Goal: Task Accomplishment & Management: Use online tool/utility

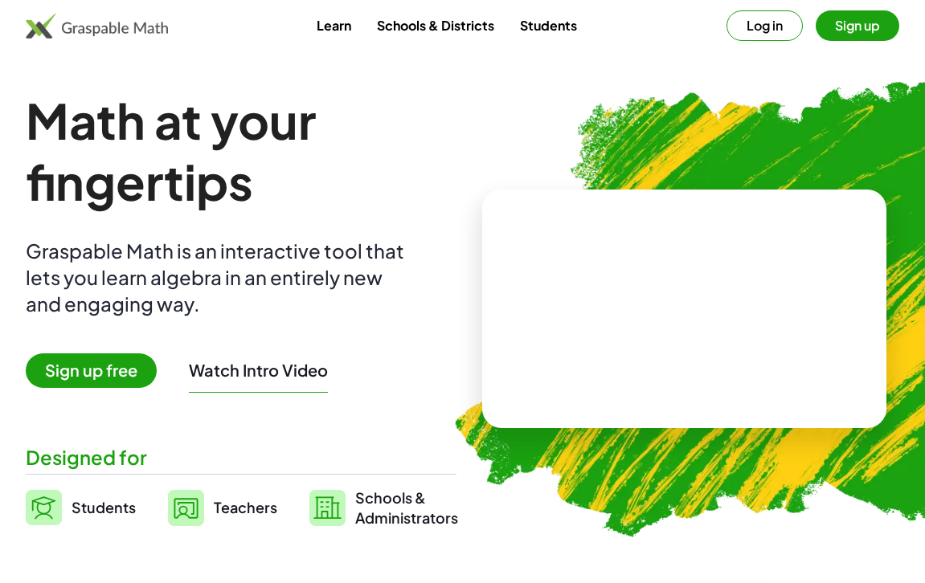
click at [767, 35] on button "Log in" at bounding box center [764, 25] width 76 height 31
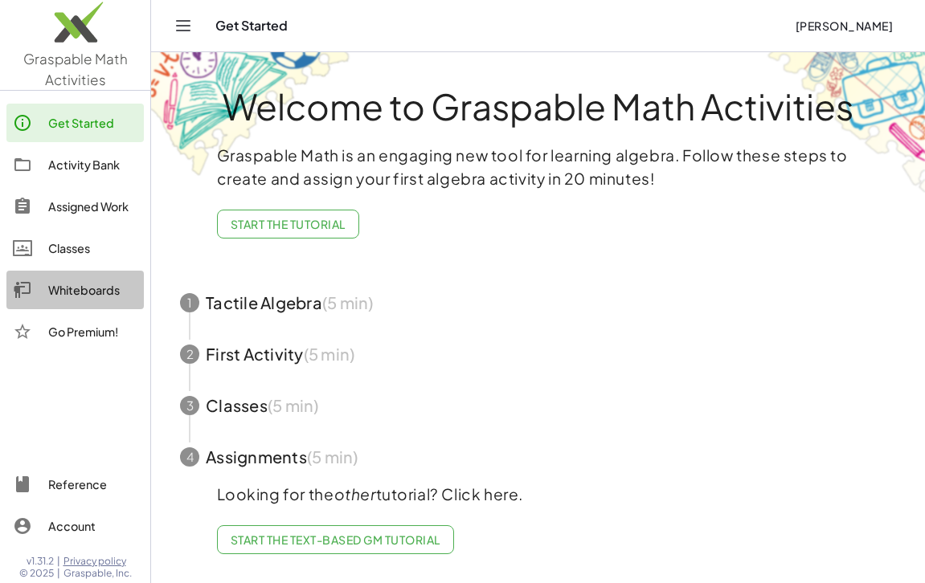
click at [69, 284] on div "Whiteboards" at bounding box center [92, 289] width 89 height 19
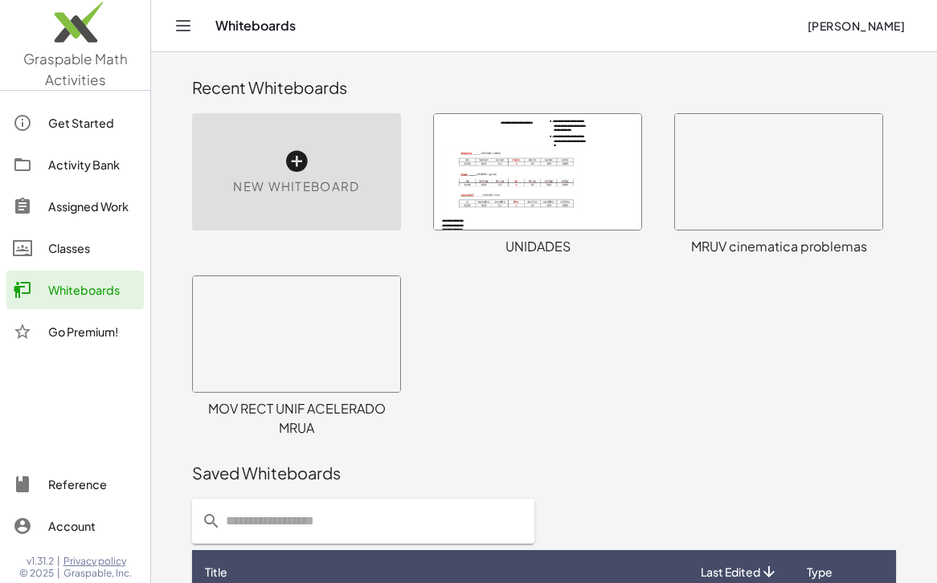
click at [491, 195] on div at bounding box center [537, 172] width 207 height 116
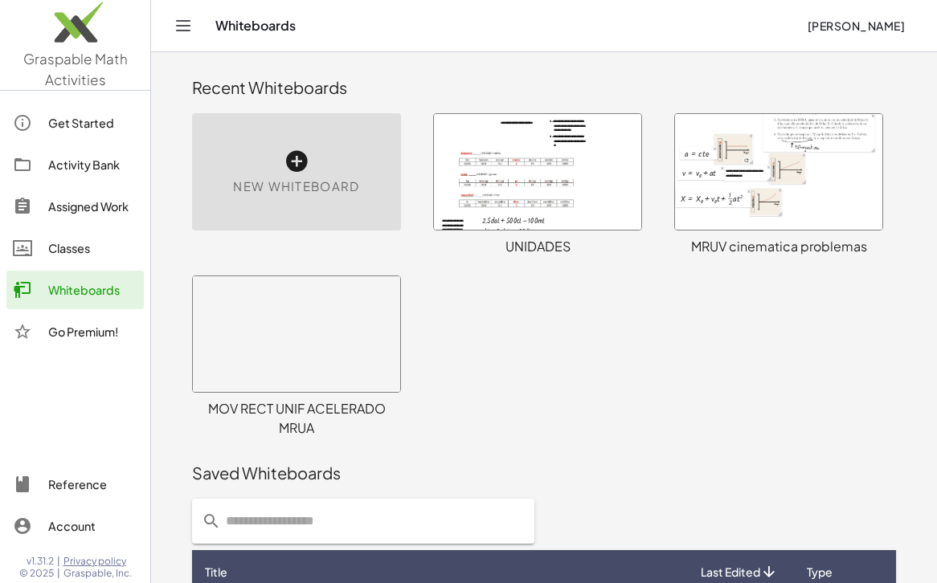
click at [451, 197] on div at bounding box center [537, 172] width 207 height 116
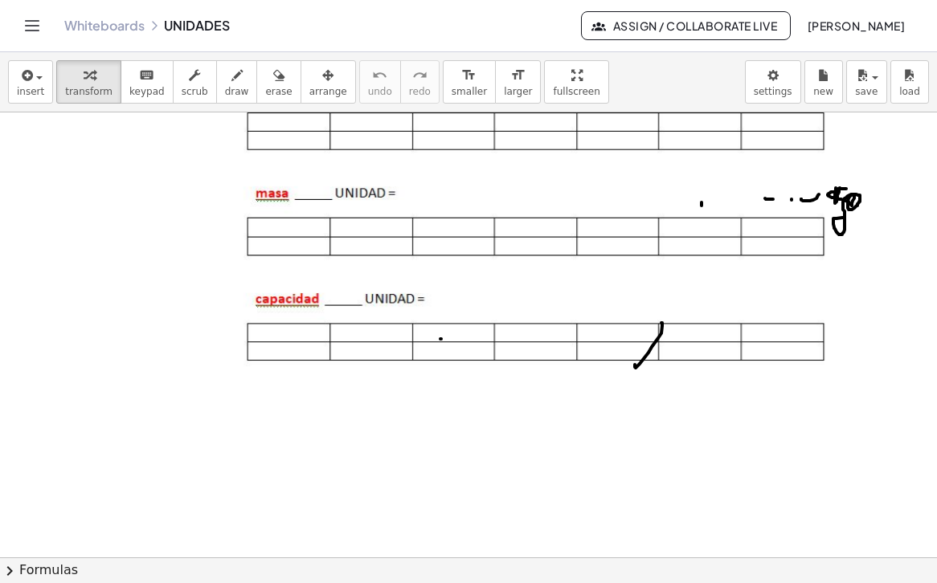
scroll to position [841, 0]
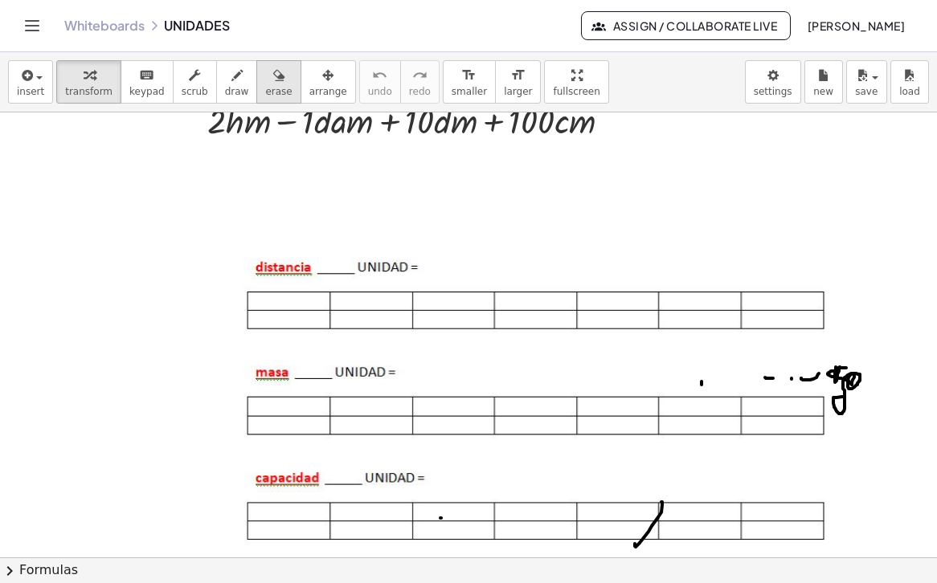
click at [273, 78] on icon "button" at bounding box center [278, 75] width 11 height 19
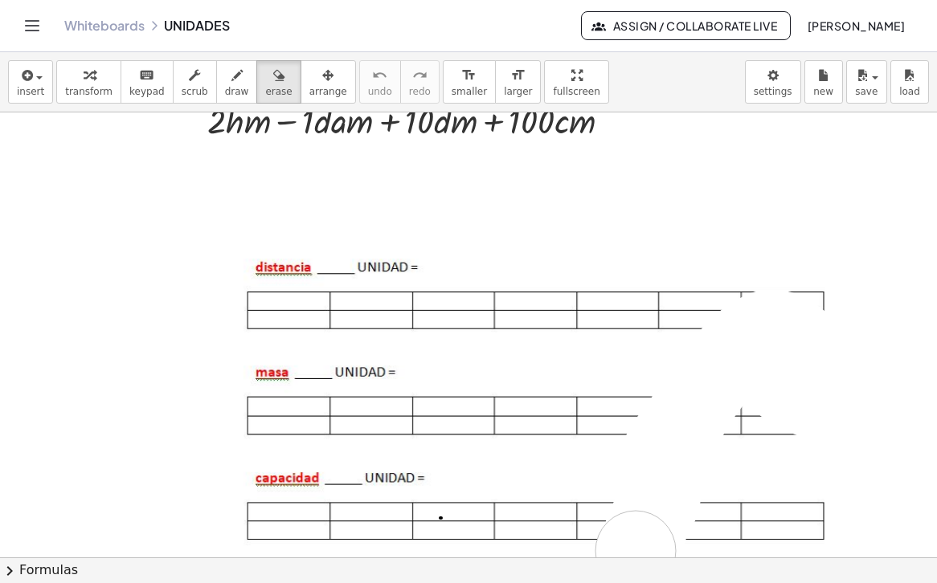
drag, startPoint x: 755, startPoint y: 353, endPoint x: 669, endPoint y: 482, distance: 154.9
click at [669, 482] on div at bounding box center [468, 162] width 937 height 1781
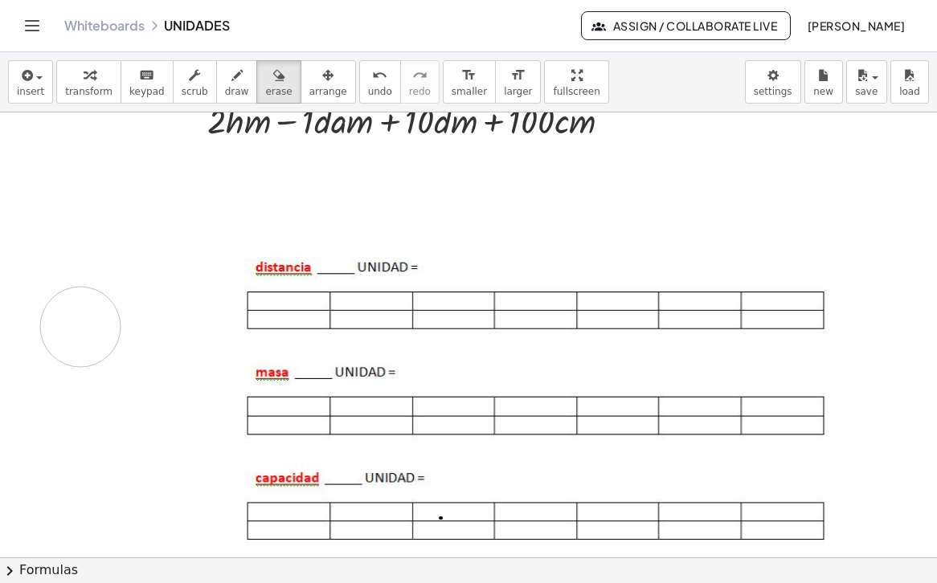
click at [80, 327] on div at bounding box center [468, 162] width 937 height 1781
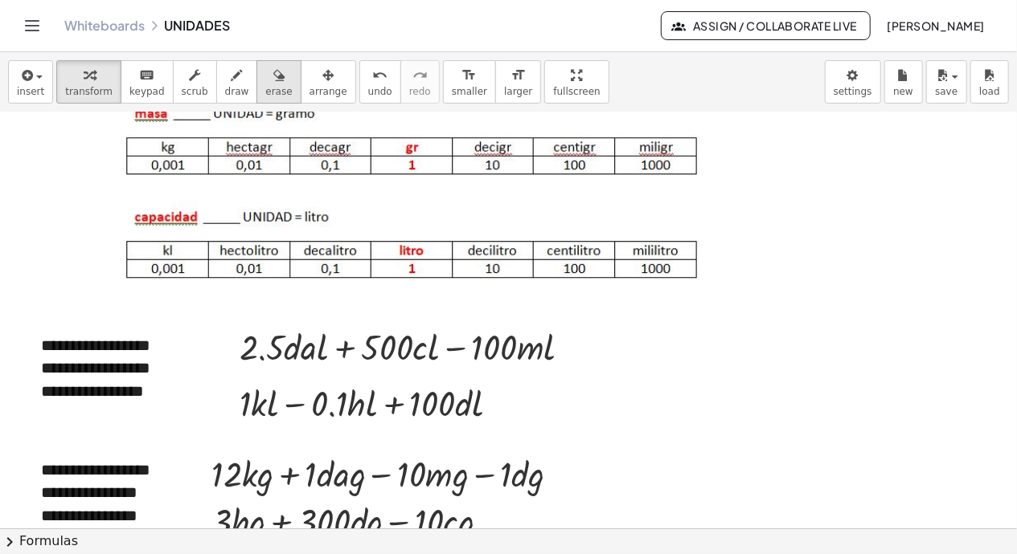
scroll to position [0, 0]
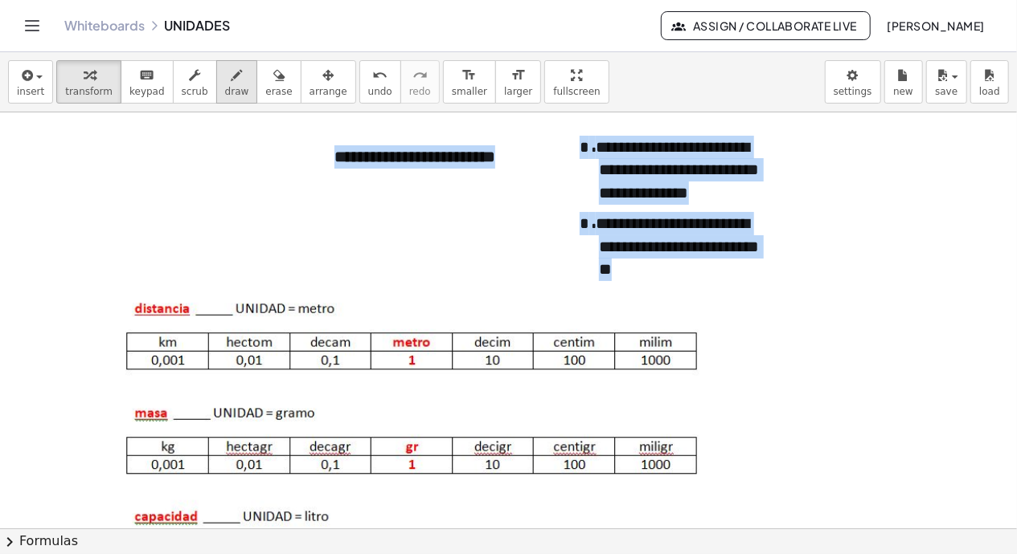
drag, startPoint x: 515, startPoint y: 178, endPoint x: 219, endPoint y: 78, distance: 312.3
click at [219, 78] on div "**********" at bounding box center [508, 303] width 1017 height 502
click at [231, 78] on icon "button" at bounding box center [236, 75] width 11 height 19
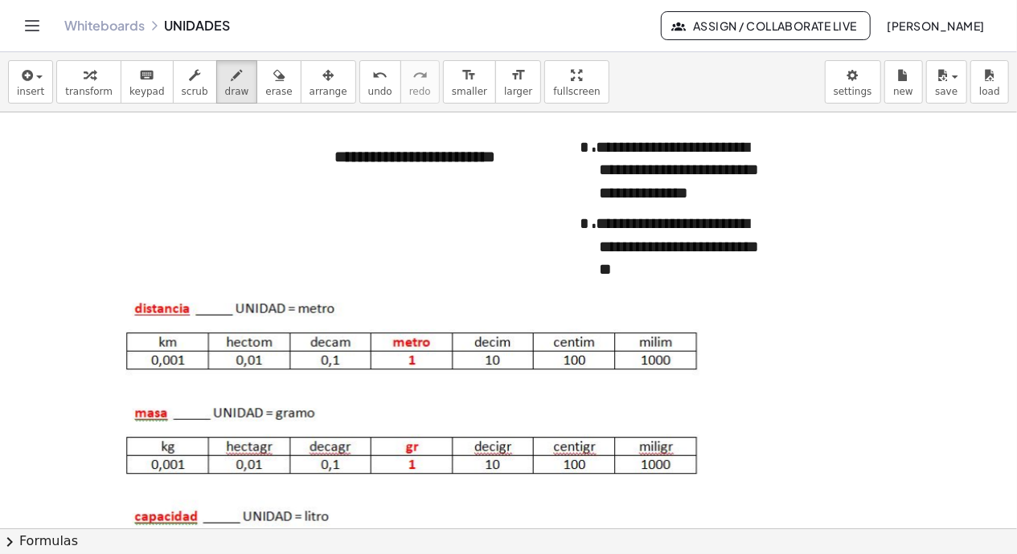
drag, startPoint x: 1009, startPoint y: 170, endPoint x: 543, endPoint y: 260, distance: 474.5
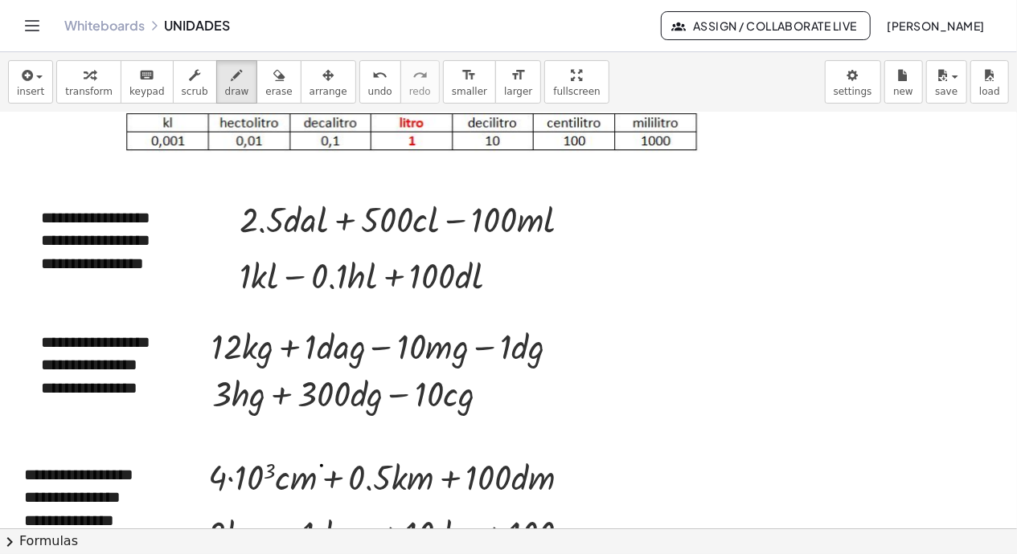
scroll to position [921, 0]
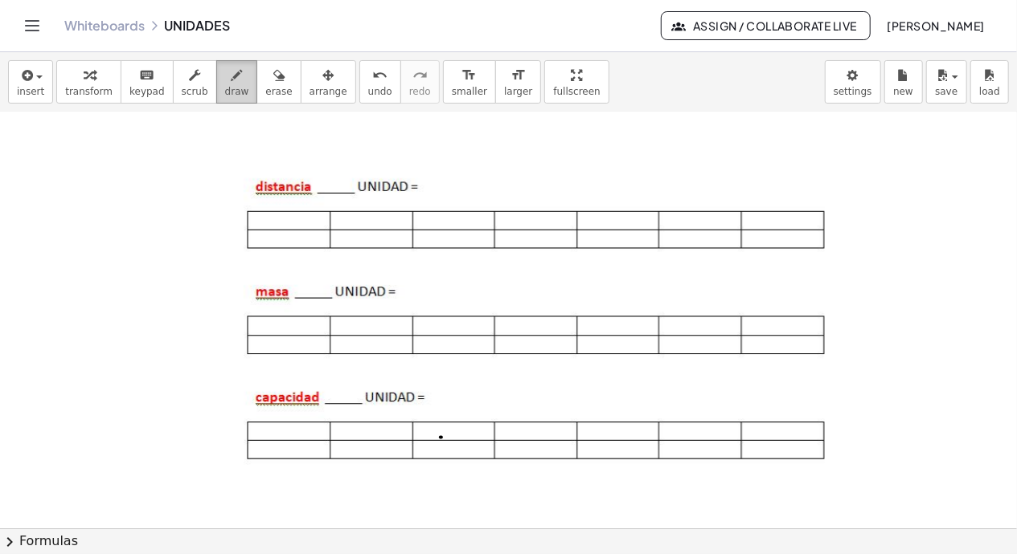
click at [225, 87] on span "draw" at bounding box center [237, 91] width 24 height 11
drag, startPoint x: 533, startPoint y: 218, endPoint x: 508, endPoint y: 186, distance: 40.0
click at [508, 186] on div at bounding box center [508, 82] width 1017 height 1781
click at [540, 240] on div at bounding box center [508, 82] width 1017 height 1781
click at [607, 238] on div at bounding box center [508, 82] width 1017 height 1781
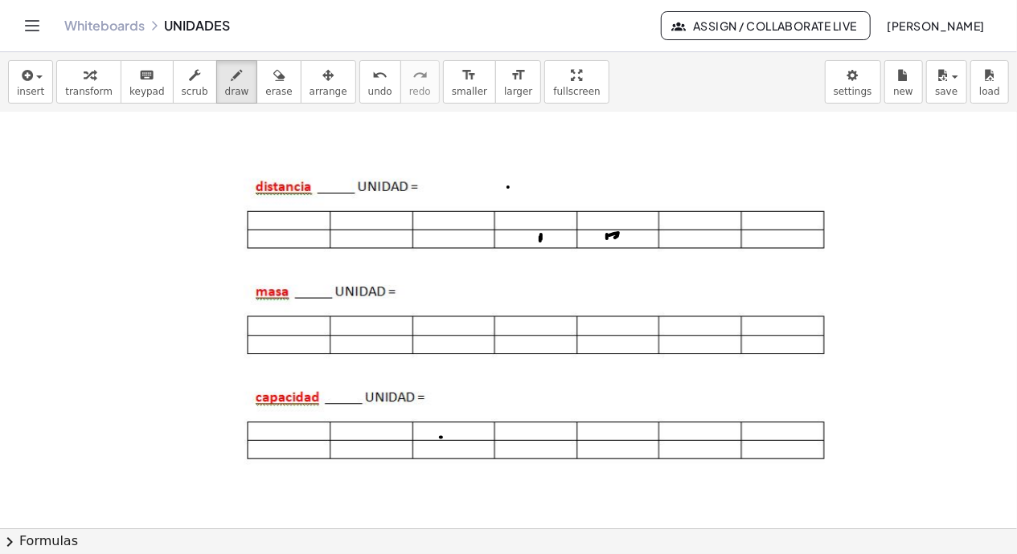
click at [609, 235] on div at bounding box center [508, 82] width 1017 height 1781
click at [368, 80] on div "undo" at bounding box center [380, 74] width 24 height 19
drag, startPoint x: 581, startPoint y: 151, endPoint x: 645, endPoint y: 160, distance: 64.9
click at [645, 160] on div at bounding box center [508, 82] width 1017 height 1781
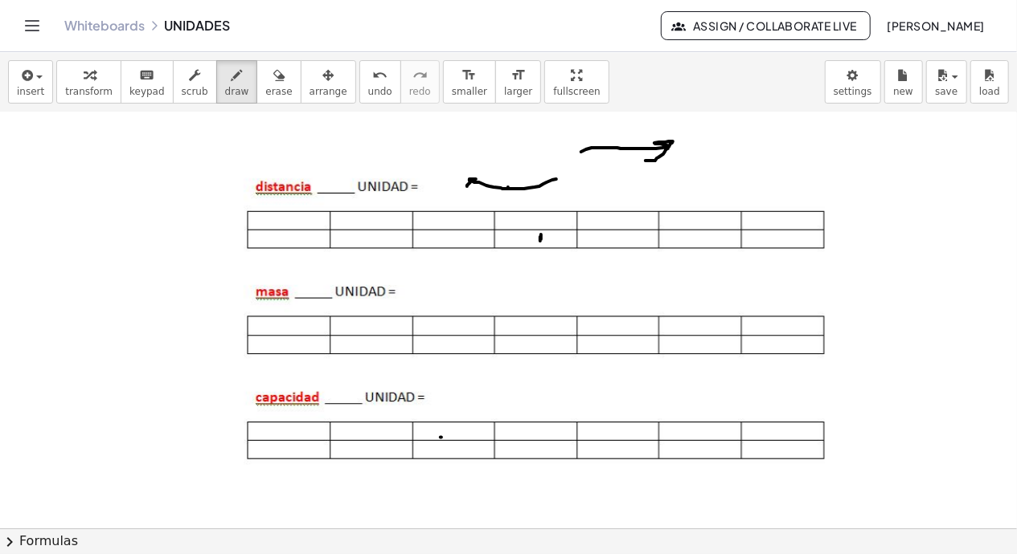
drag, startPoint x: 556, startPoint y: 178, endPoint x: 467, endPoint y: 186, distance: 89.5
click at [467, 186] on div at bounding box center [508, 82] width 1017 height 1781
click at [538, 347] on div at bounding box center [508, 82] width 1017 height 1781
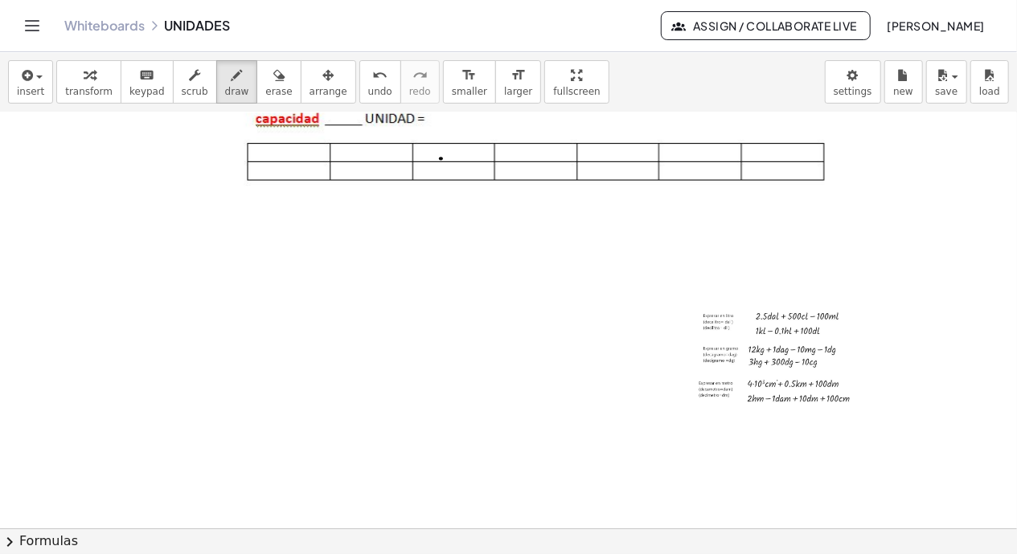
scroll to position [1242, 0]
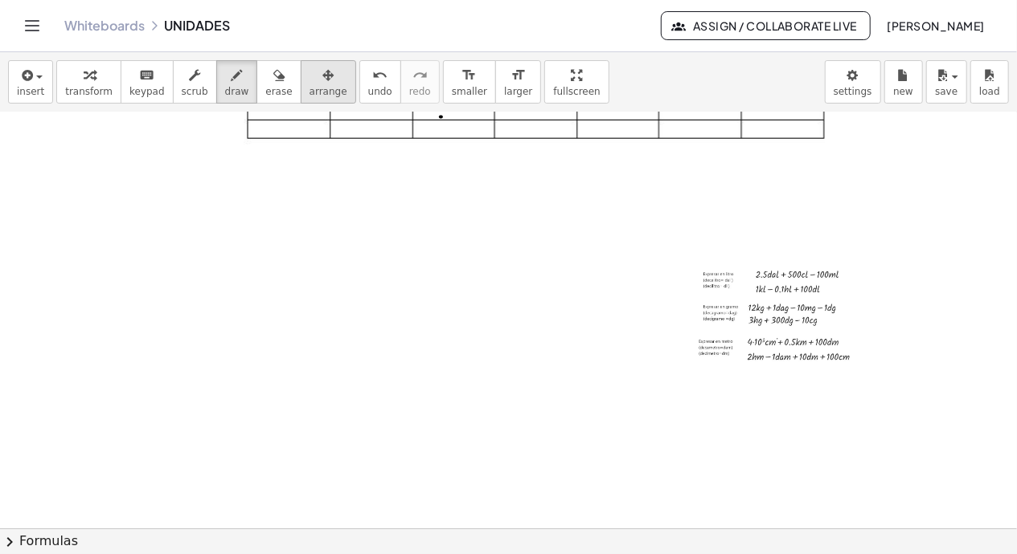
click at [309, 77] on div "button" at bounding box center [328, 74] width 38 height 19
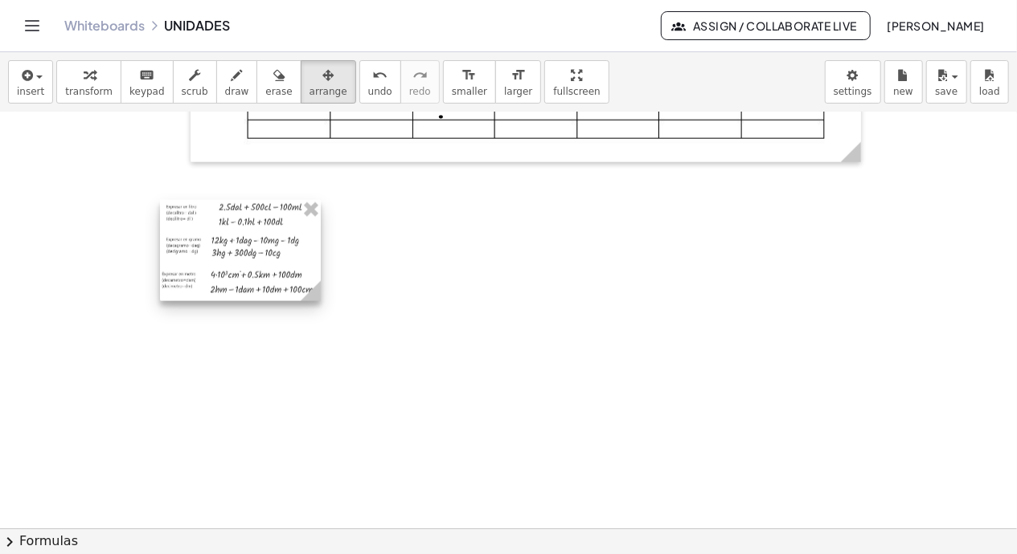
drag, startPoint x: 734, startPoint y: 309, endPoint x: 202, endPoint y: 242, distance: 536.9
click at [202, 242] on div at bounding box center [240, 250] width 161 height 101
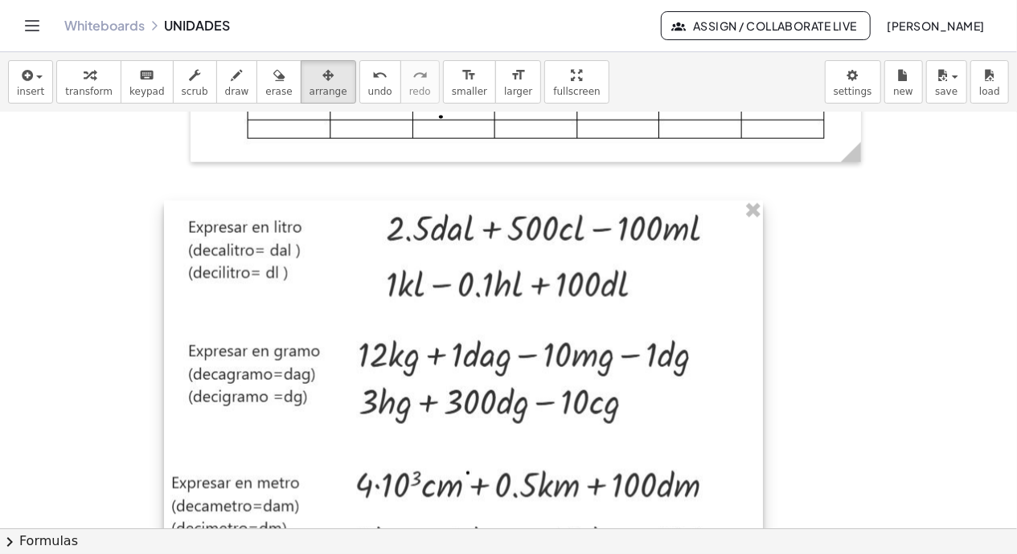
drag, startPoint x: 317, startPoint y: 299, endPoint x: 755, endPoint y: 489, distance: 477.6
click at [755, 489] on div at bounding box center [463, 390] width 599 height 378
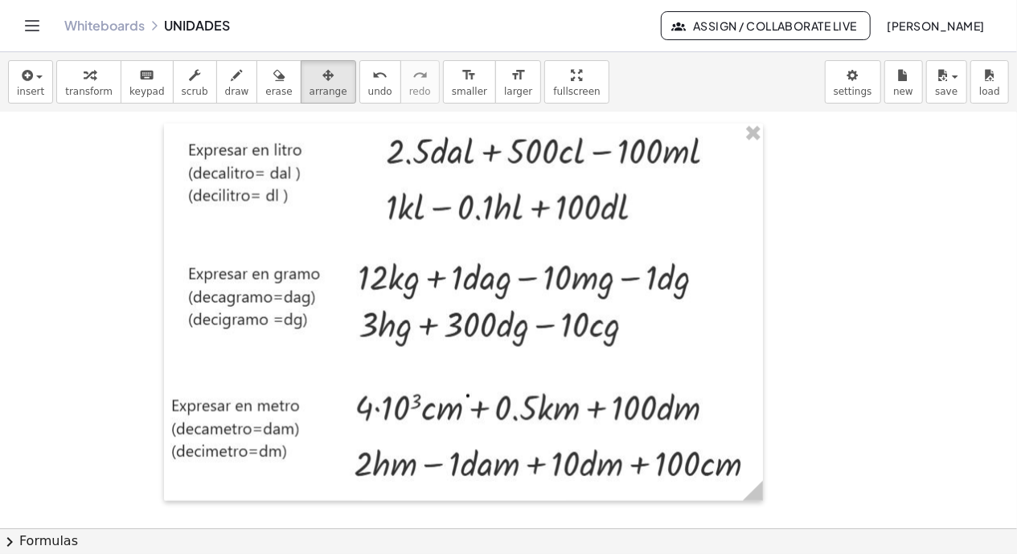
scroll to position [1304, 0]
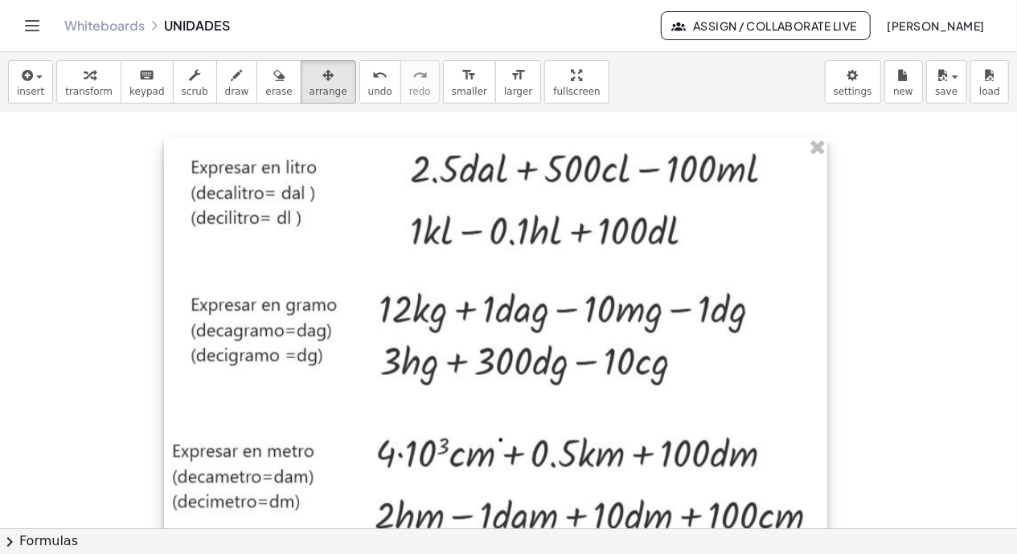
drag, startPoint x: 761, startPoint y: 511, endPoint x: 825, endPoint y: 541, distance: 70.8
click at [825, 541] on div "**********" at bounding box center [508, 303] width 1017 height 502
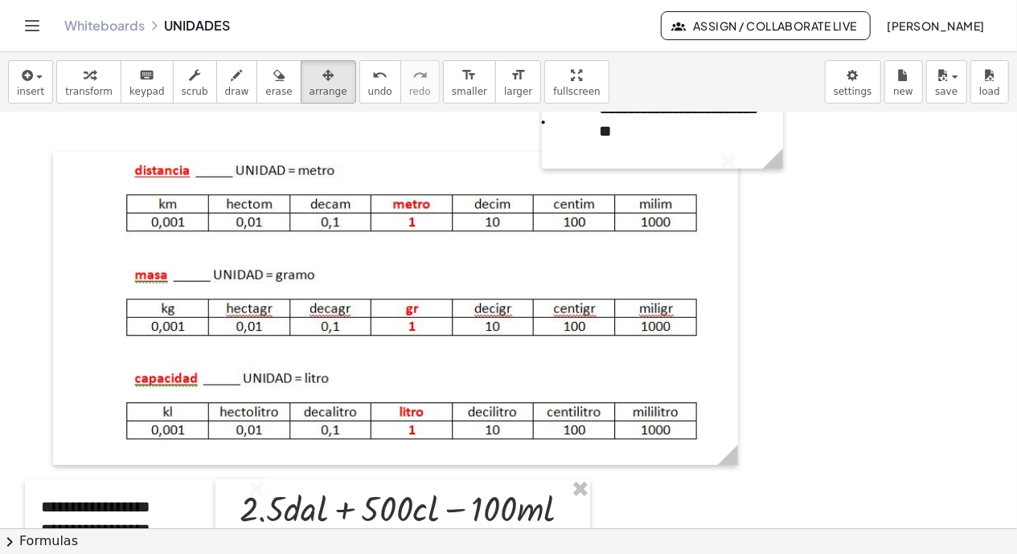
scroll to position [55, 0]
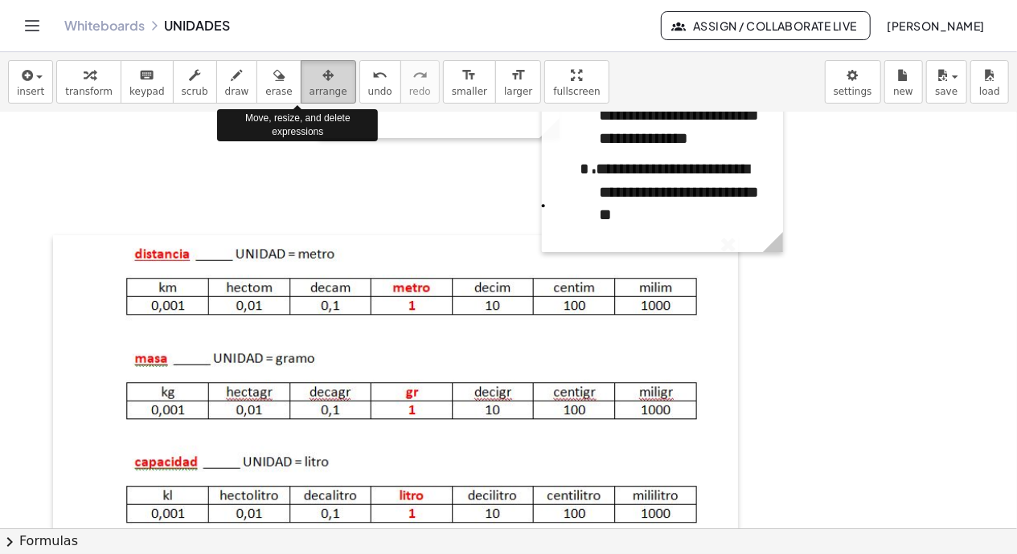
click at [322, 80] on icon "button" at bounding box center [327, 75] width 11 height 19
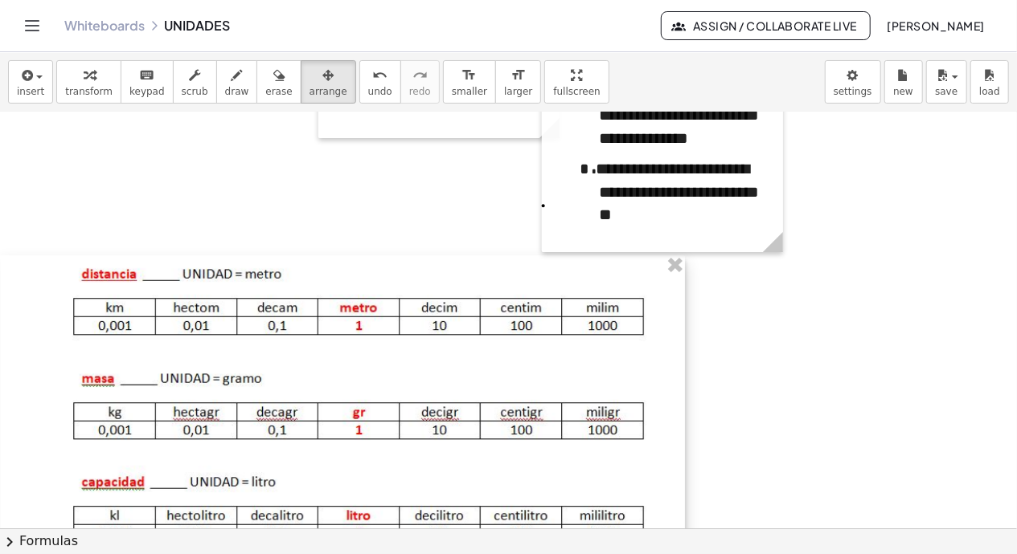
drag, startPoint x: 350, startPoint y: 286, endPoint x: 151, endPoint y: 306, distance: 199.5
click at [151, 306] on div at bounding box center [342, 412] width 685 height 313
drag, startPoint x: 630, startPoint y: 152, endPoint x: 340, endPoint y: 171, distance: 290.7
drag, startPoint x: 340, startPoint y: 171, endPoint x: 692, endPoint y: 185, distance: 352.2
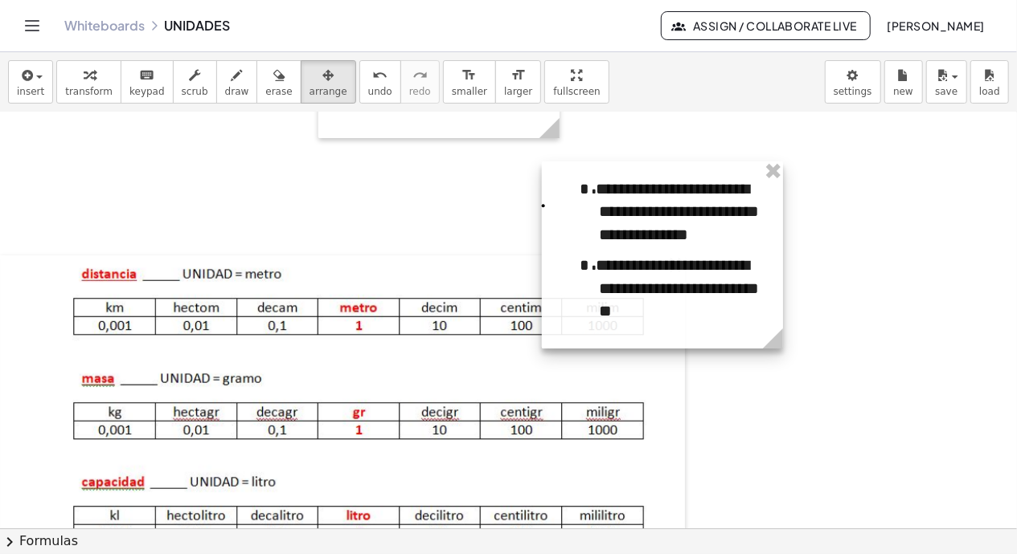
drag, startPoint x: 692, startPoint y: 185, endPoint x: 625, endPoint y: 302, distance: 135.0
click at [625, 302] on div at bounding box center [662, 255] width 241 height 187
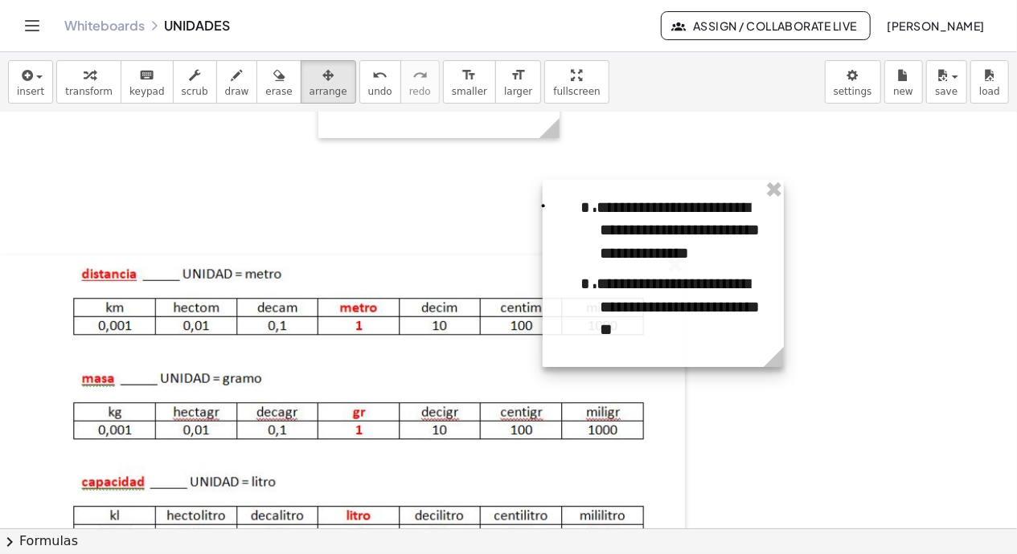
drag, startPoint x: 766, startPoint y: 191, endPoint x: 775, endPoint y: 190, distance: 9.7
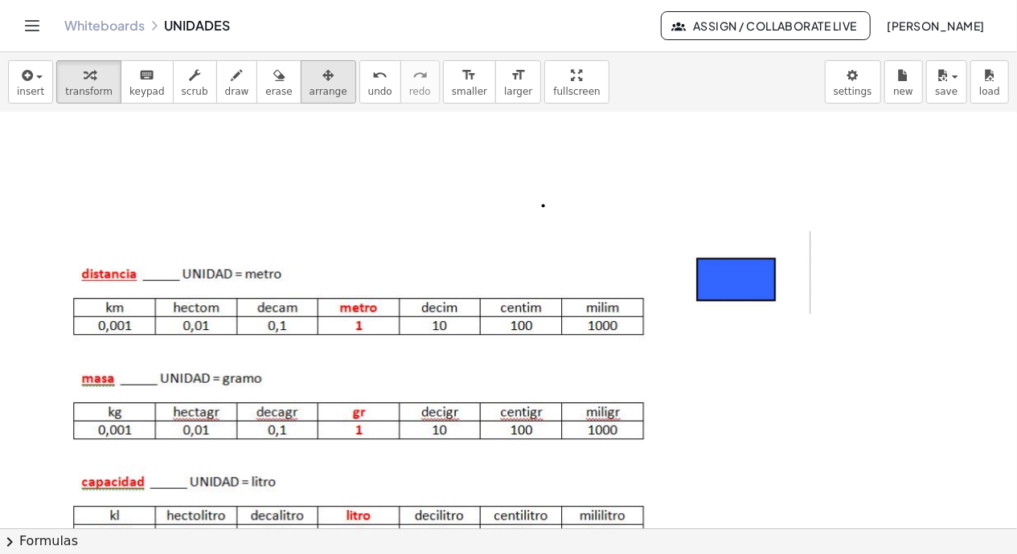
click at [322, 74] on icon "button" at bounding box center [327, 75] width 11 height 19
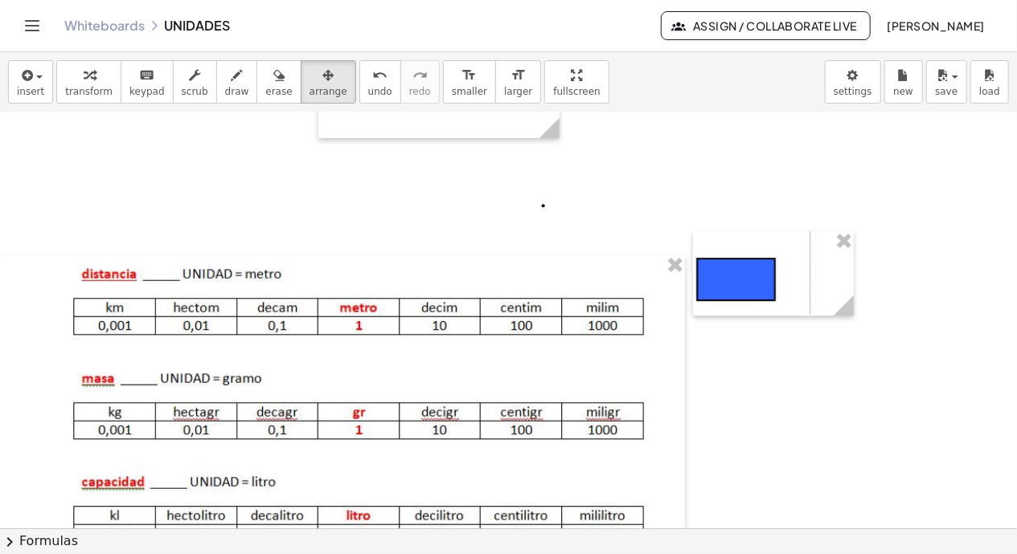
drag, startPoint x: 730, startPoint y: 278, endPoint x: 693, endPoint y: 185, distance: 100.6
drag, startPoint x: 693, startPoint y: 185, endPoint x: 613, endPoint y: 222, distance: 87.7
drag, startPoint x: 613, startPoint y: 222, endPoint x: 383, endPoint y: 163, distance: 238.0
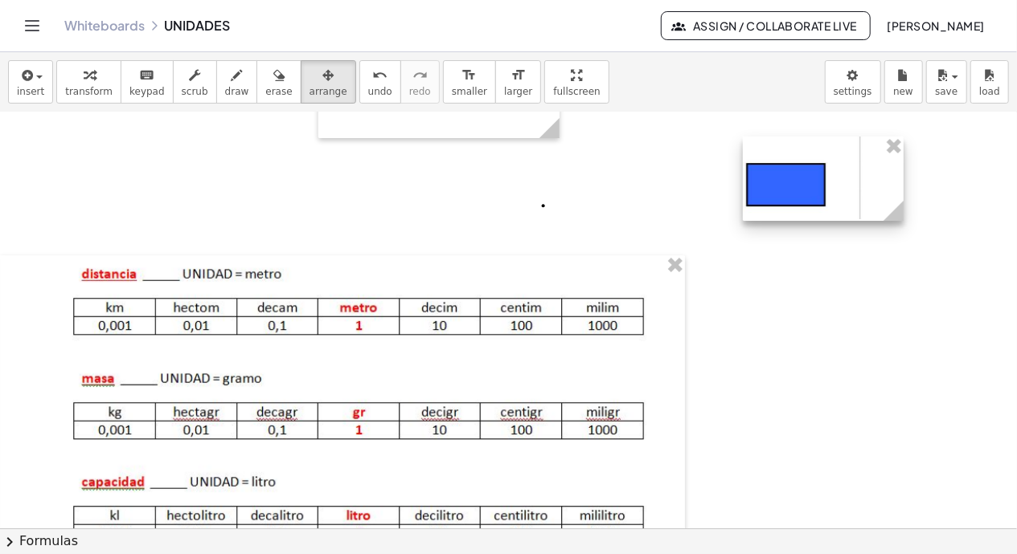
drag, startPoint x: 752, startPoint y: 302, endPoint x: 802, endPoint y: 207, distance: 107.1
click at [802, 207] on div at bounding box center [823, 179] width 161 height 84
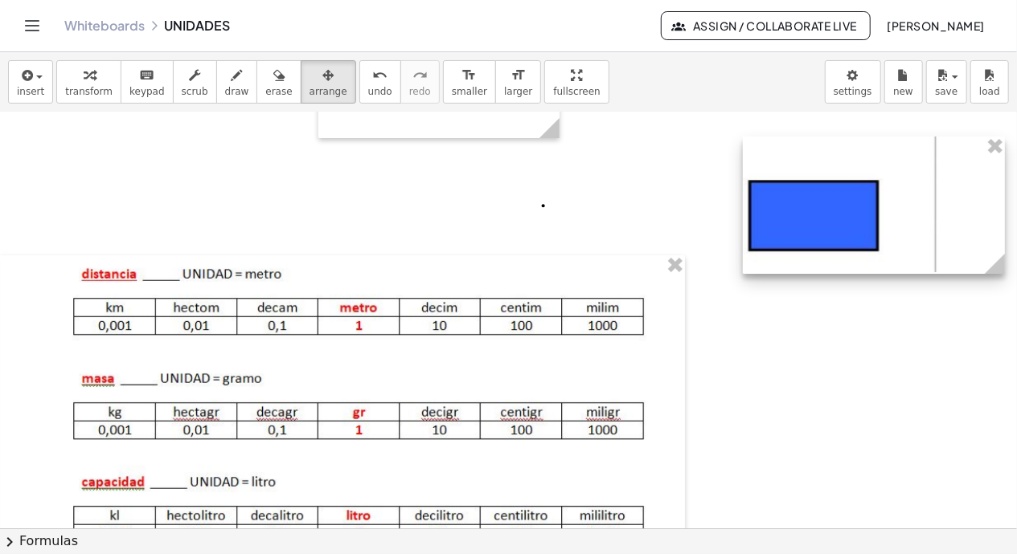
drag, startPoint x: 899, startPoint y: 220, endPoint x: 1025, endPoint y: 412, distance: 229.3
click at [936, 412] on html "**********" at bounding box center [508, 277] width 1017 height 554
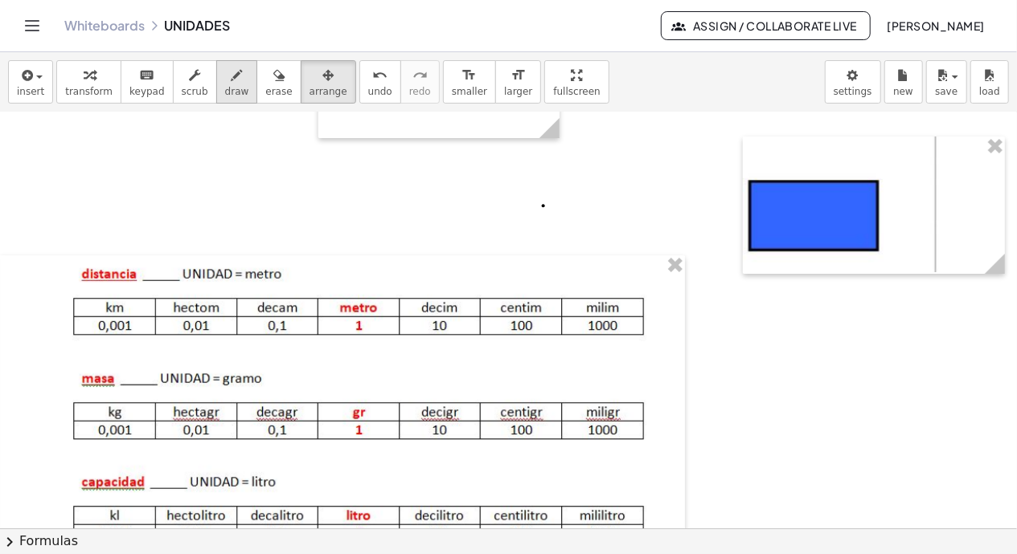
click at [225, 74] on div "button" at bounding box center [237, 74] width 24 height 19
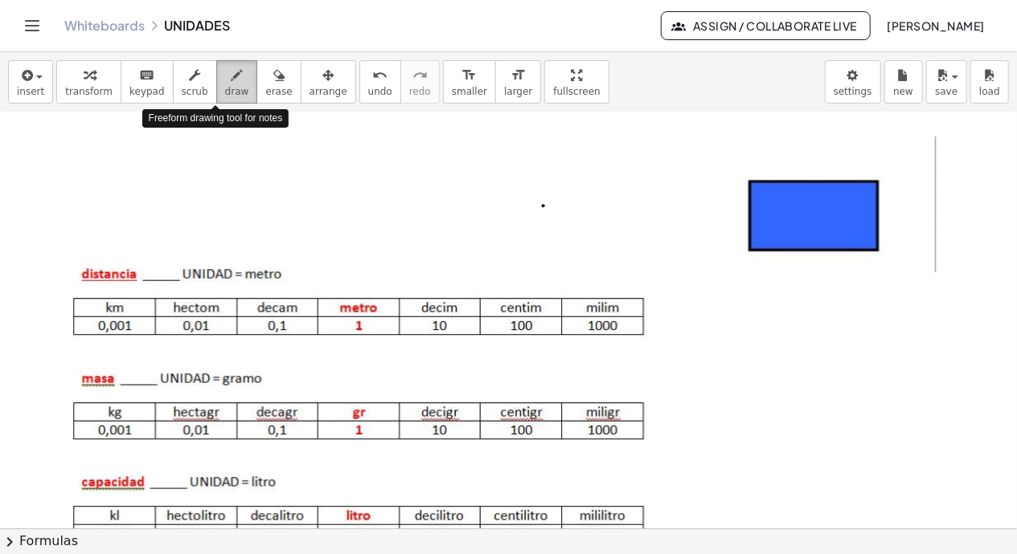
click at [225, 74] on div "button" at bounding box center [237, 74] width 24 height 19
click at [225, 90] on span "draw" at bounding box center [237, 91] width 24 height 11
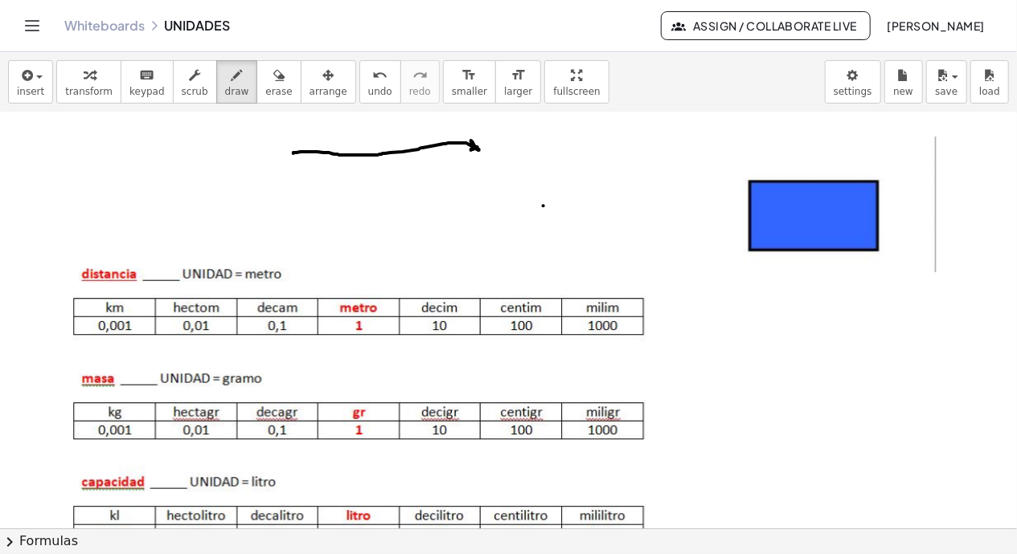
drag, startPoint x: 293, startPoint y: 152, endPoint x: 471, endPoint y: 149, distance: 177.6
click at [368, 92] on span "undo" at bounding box center [380, 91] width 24 height 11
drag, startPoint x: 727, startPoint y: 186, endPoint x: 730, endPoint y: 254, distance: 68.3
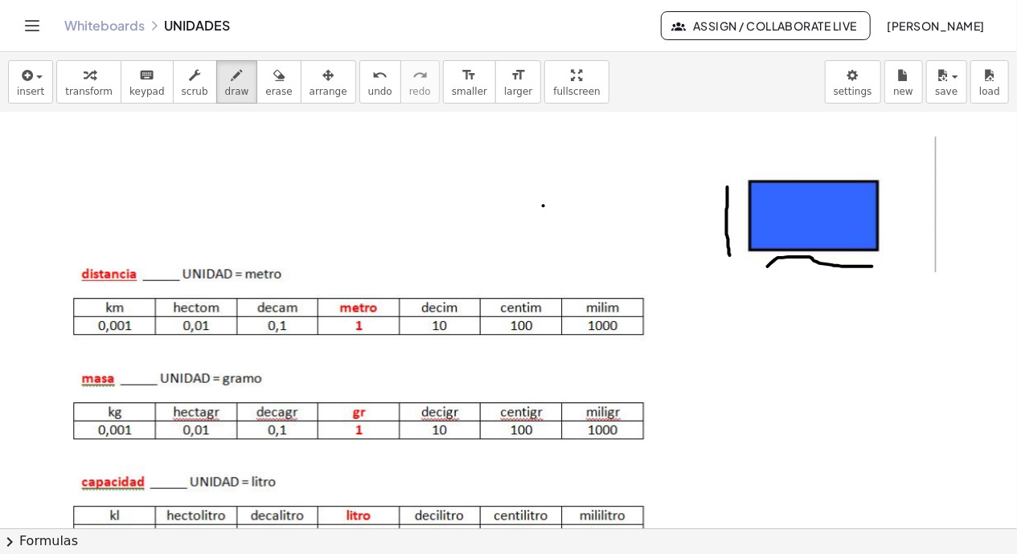
drag, startPoint x: 767, startPoint y: 265, endPoint x: 872, endPoint y: 265, distance: 104.5
drag, startPoint x: 768, startPoint y: 327, endPoint x: 775, endPoint y: 321, distance: 9.1
drag, startPoint x: 805, startPoint y: 309, endPoint x: 788, endPoint y: 332, distance: 28.6
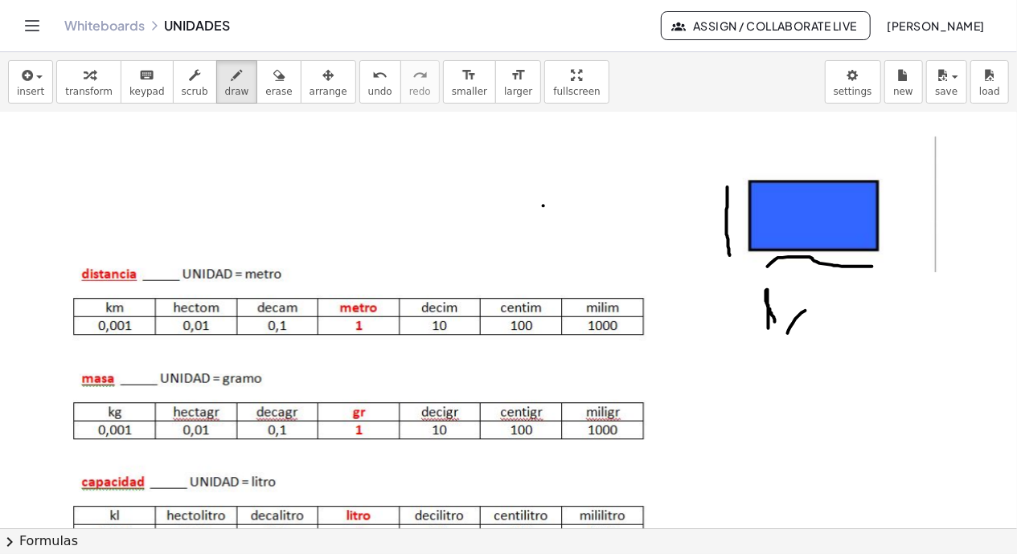
click at [368, 86] on span "undo" at bounding box center [380, 91] width 24 height 11
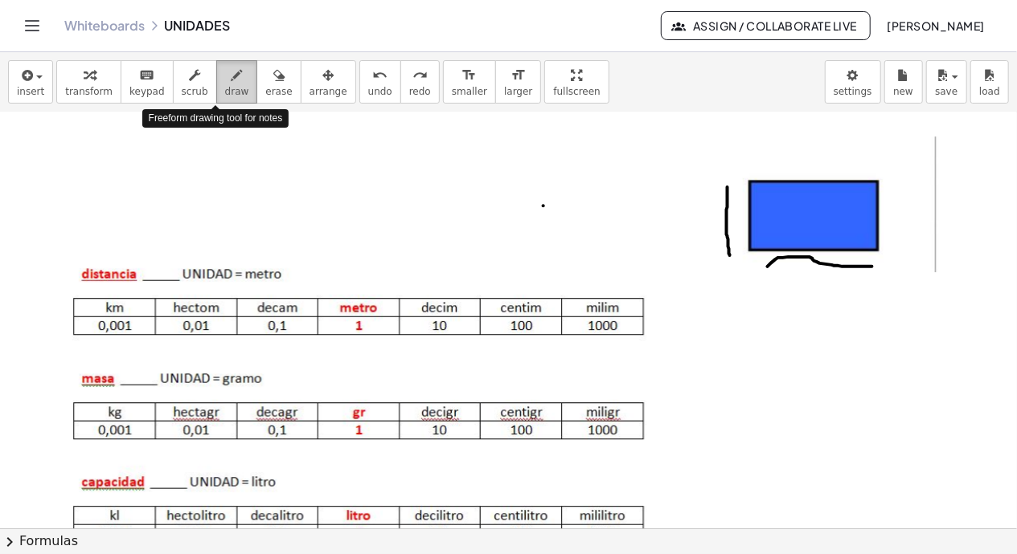
click at [225, 94] on span "draw" at bounding box center [237, 91] width 24 height 11
drag, startPoint x: 355, startPoint y: 275, endPoint x: 405, endPoint y: 252, distance: 54.7
drag, startPoint x: 405, startPoint y: 252, endPoint x: 309, endPoint y: 155, distance: 136.4
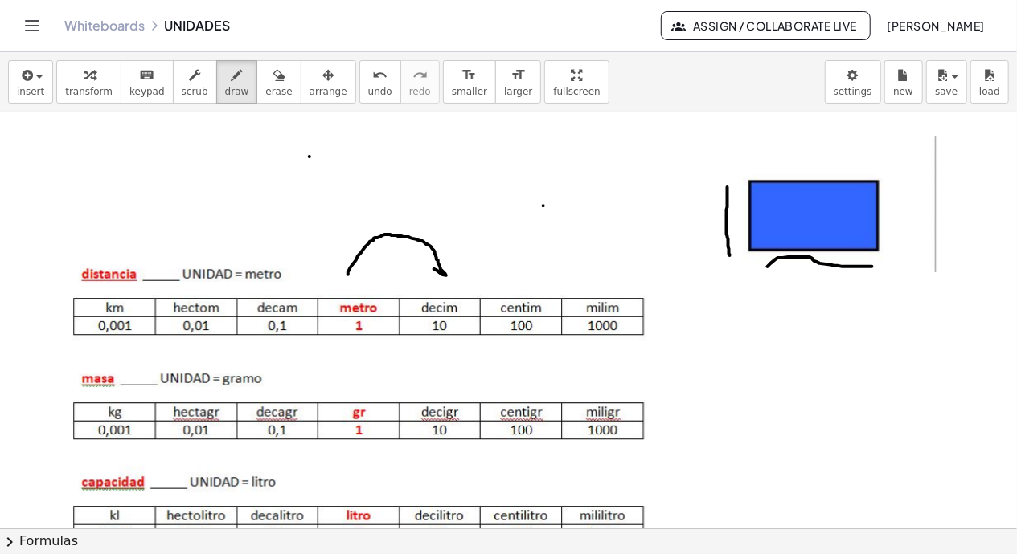
drag, startPoint x: 348, startPoint y: 273, endPoint x: 437, endPoint y: 268, distance: 89.4
drag, startPoint x: 440, startPoint y: 270, endPoint x: 484, endPoint y: 213, distance: 71.7
drag, startPoint x: 482, startPoint y: 215, endPoint x: 519, endPoint y: 268, distance: 64.6
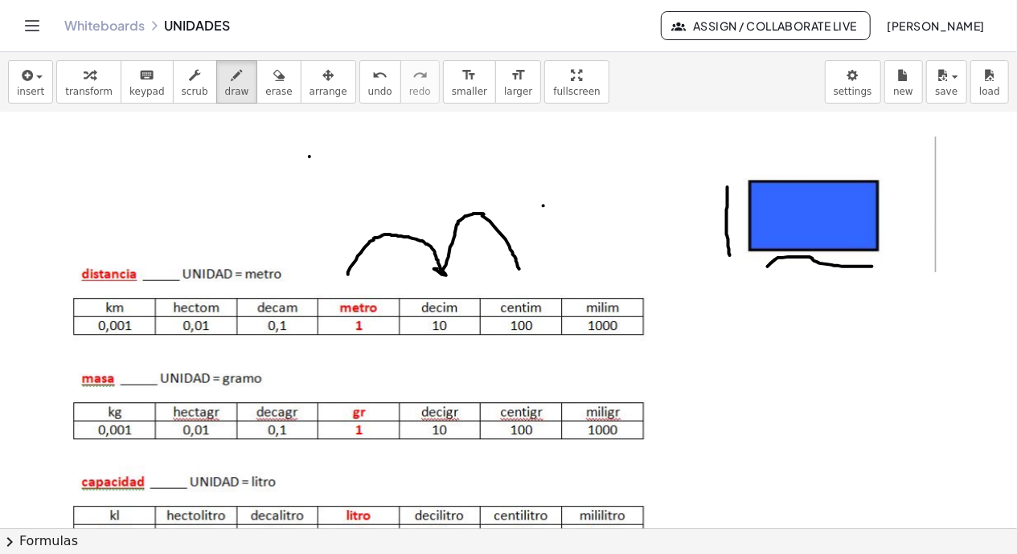
drag, startPoint x: 461, startPoint y: 149, endPoint x: 357, endPoint y: 160, distance: 105.1
drag, startPoint x: 1013, startPoint y: 207, endPoint x: 979, endPoint y: 126, distance: 87.9
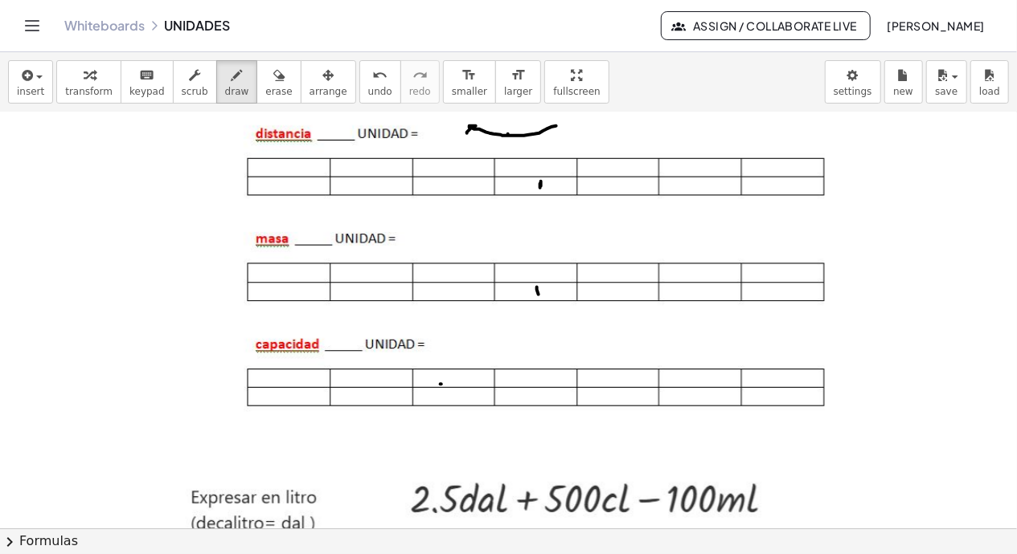
scroll to position [966, 0]
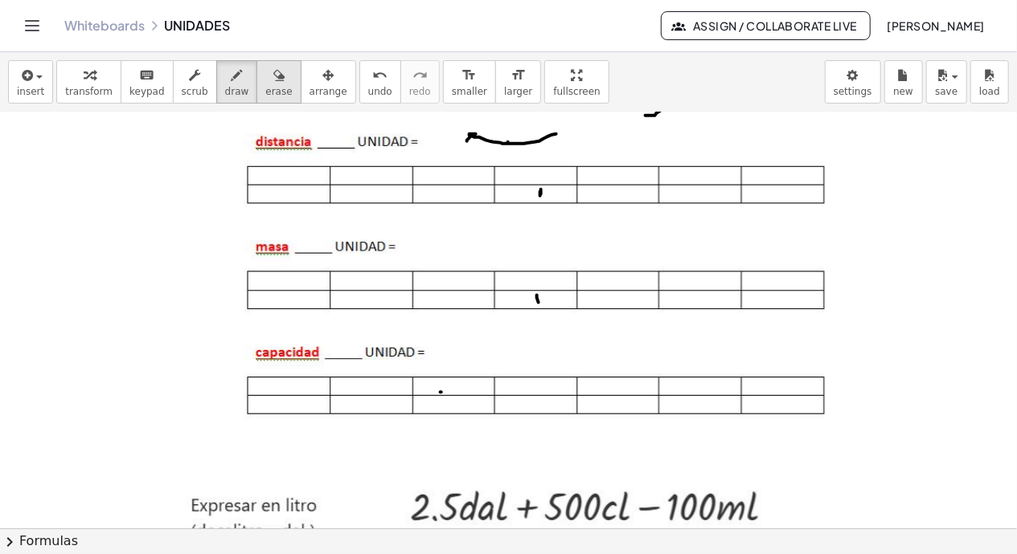
click at [265, 86] on span "erase" at bounding box center [278, 91] width 27 height 11
drag, startPoint x: 474, startPoint y: 129, endPoint x: 564, endPoint y: 133, distance: 90.1
click at [564, 133] on div at bounding box center [508, 190] width 1017 height 2087
click at [196, 165] on div at bounding box center [508, 190] width 1017 height 2087
click at [31, 93] on span "insert" at bounding box center [30, 91] width 27 height 11
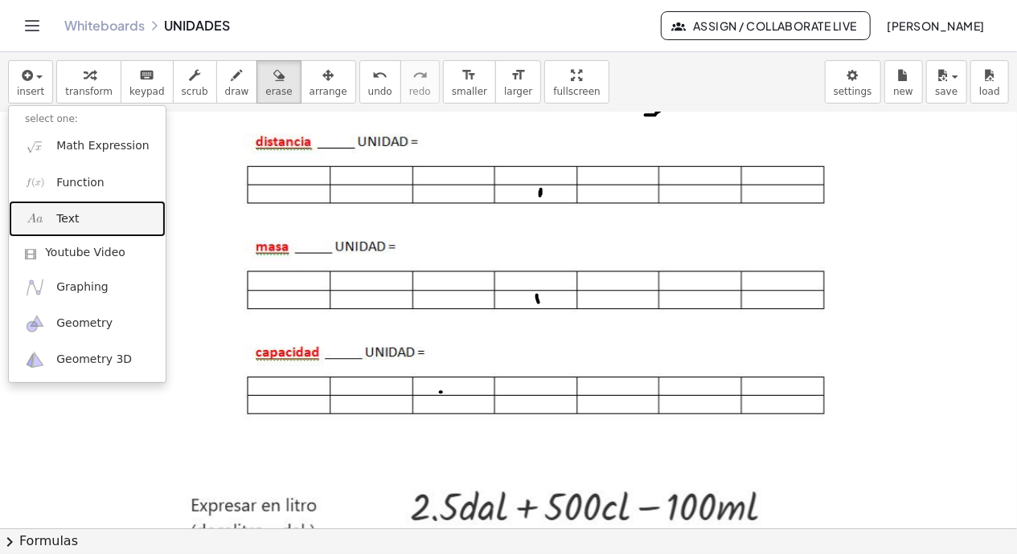
click at [56, 209] on link "Text" at bounding box center [87, 219] width 157 height 36
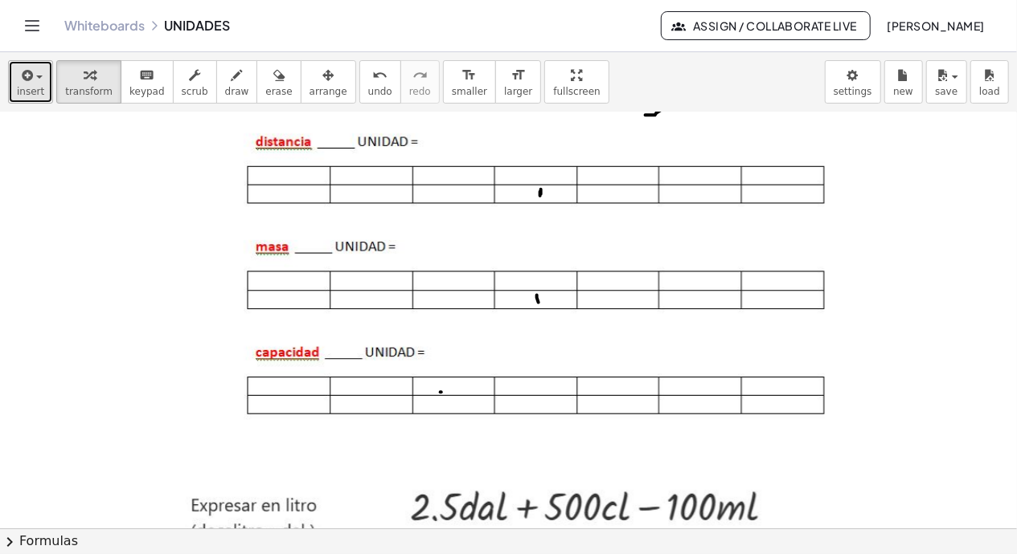
click at [15, 89] on button "insert" at bounding box center [30, 81] width 45 height 43
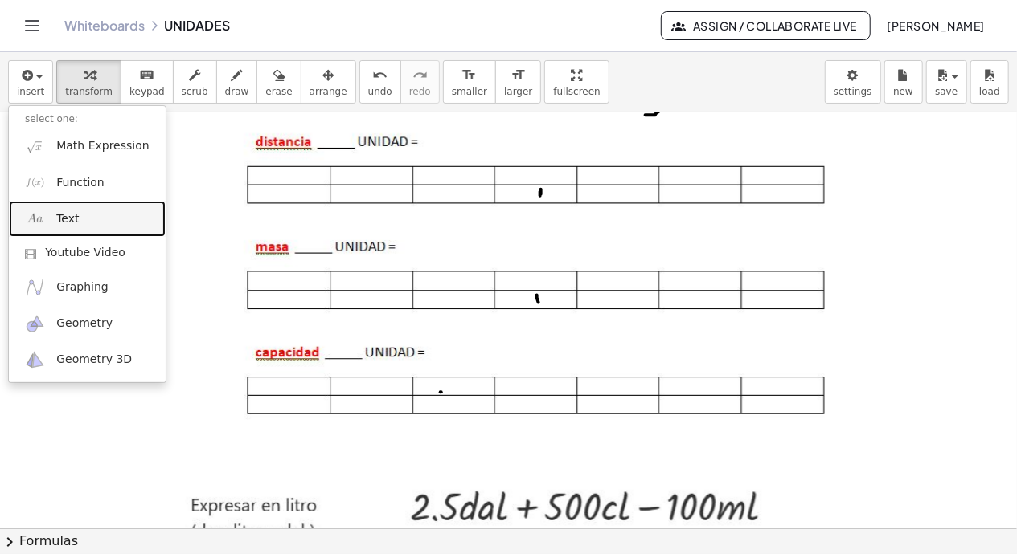
click at [64, 214] on span "Text" at bounding box center [67, 219] width 23 height 16
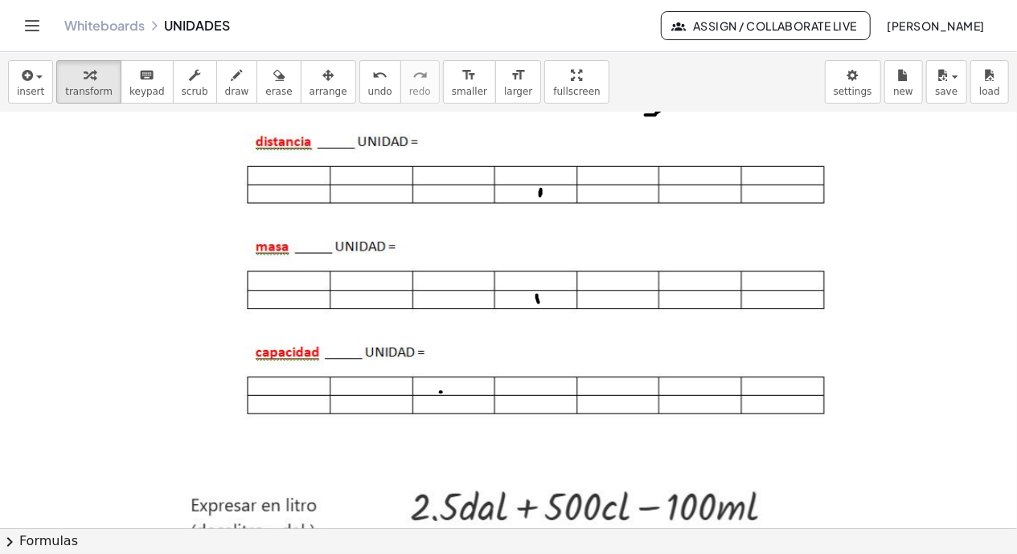
click at [64, 214] on div at bounding box center [508, 190] width 1017 height 2087
click at [24, 86] on span "insert" at bounding box center [30, 91] width 27 height 11
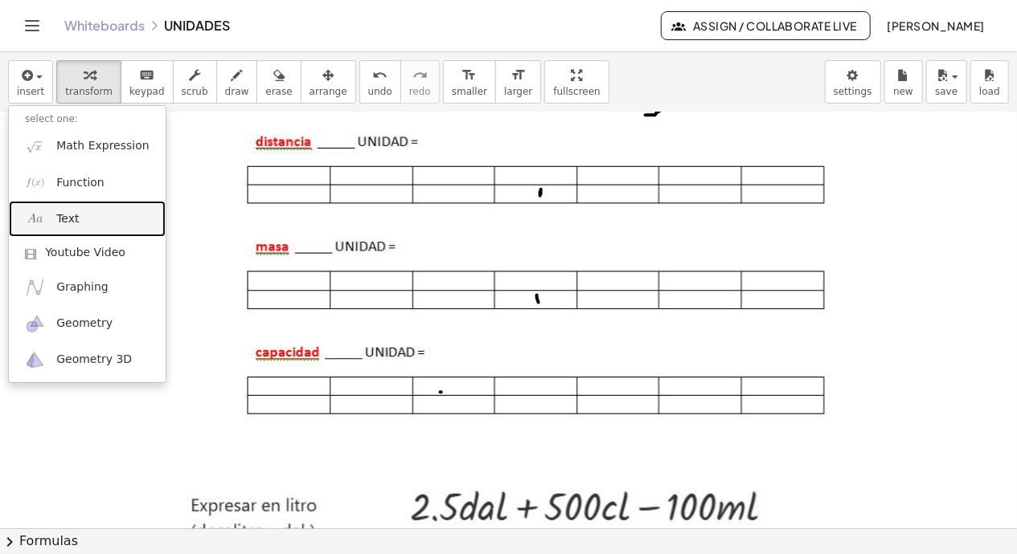
click at [69, 225] on span "Text" at bounding box center [67, 219] width 23 height 16
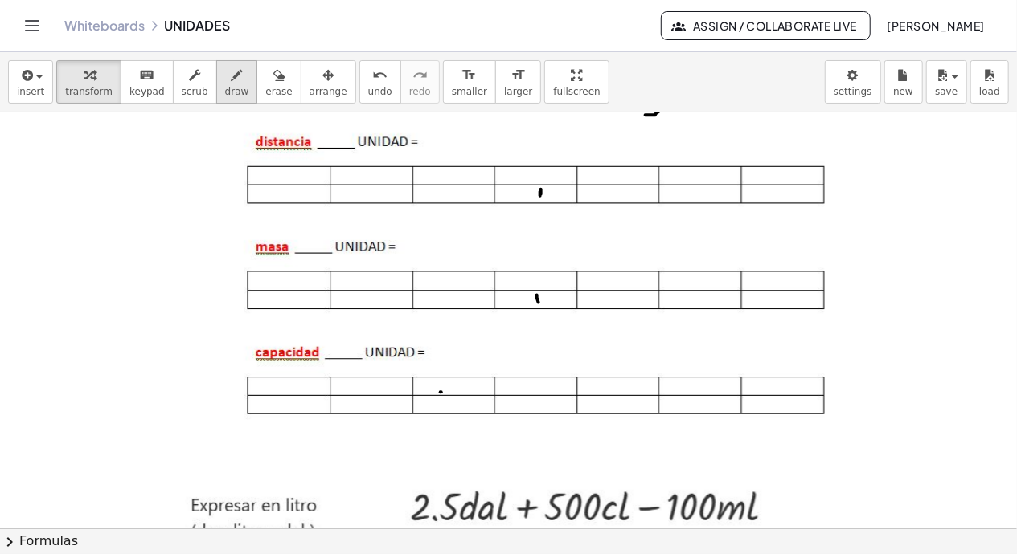
click at [231, 83] on icon "button" at bounding box center [236, 75] width 11 height 19
drag, startPoint x: 441, startPoint y: 138, endPoint x: 429, endPoint y: 160, distance: 24.8
click at [429, 160] on div at bounding box center [508, 190] width 1017 height 2087
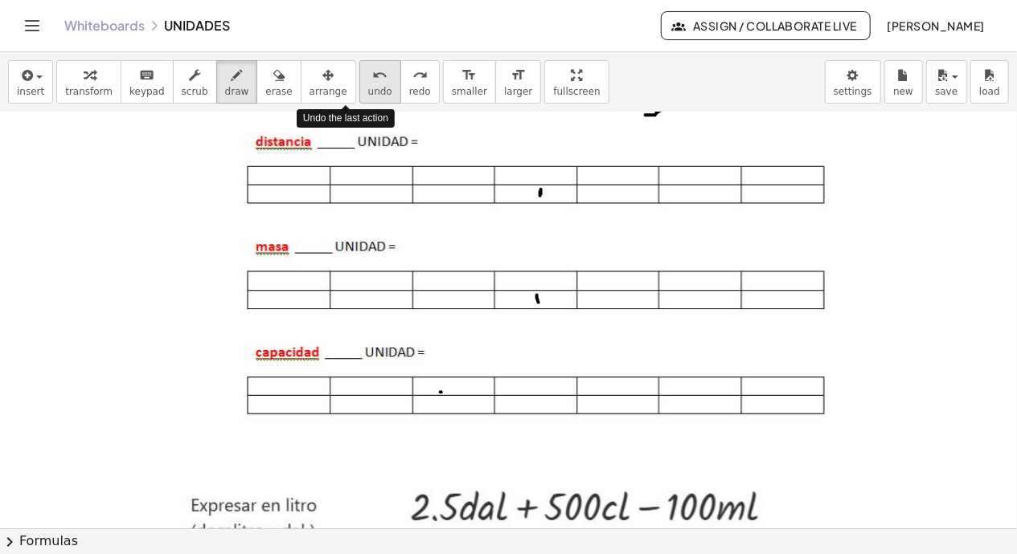
click at [368, 90] on span "undo" at bounding box center [380, 91] width 24 height 11
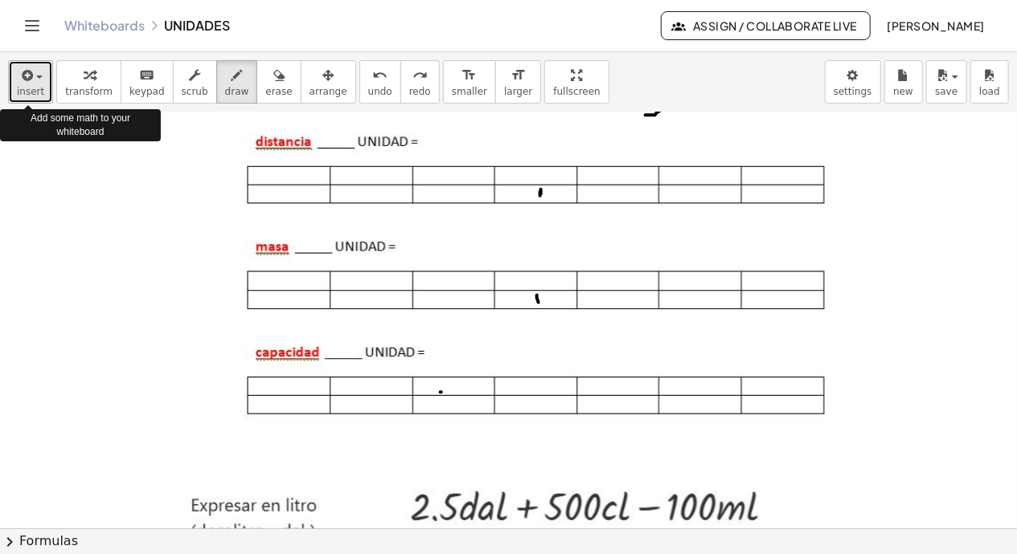
click at [20, 96] on span "insert" at bounding box center [30, 91] width 27 height 11
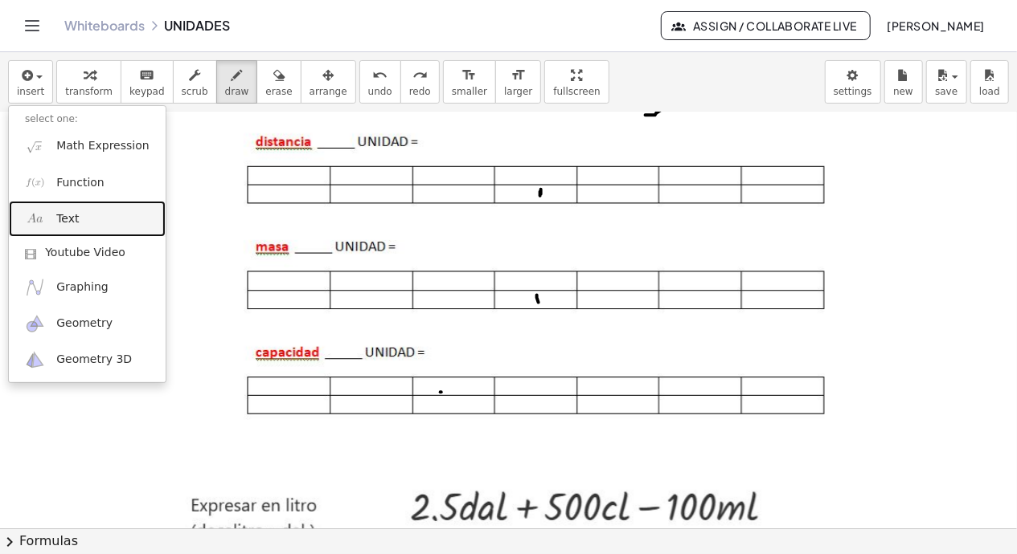
click at [56, 220] on span "Text" at bounding box center [67, 219] width 23 height 16
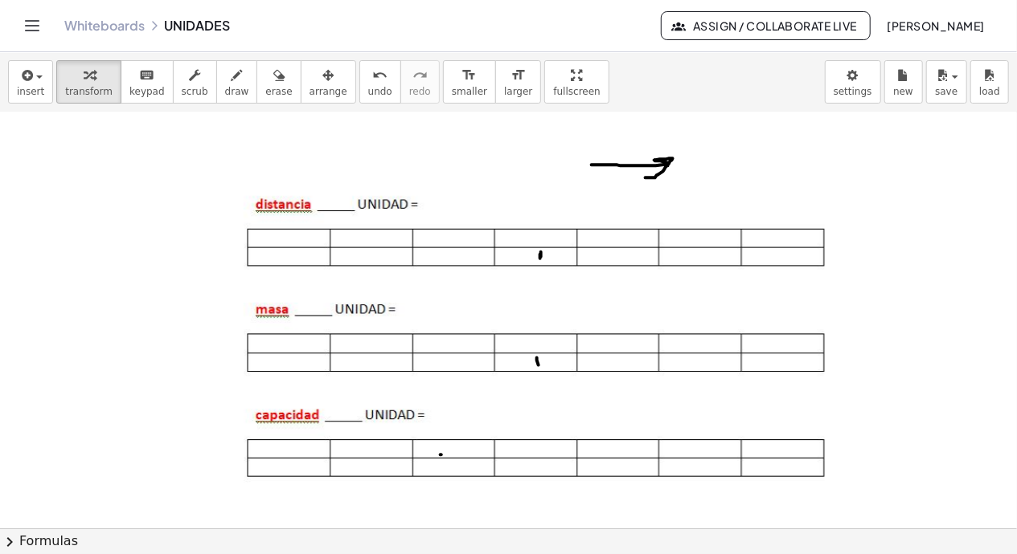
scroll to position [800, 0]
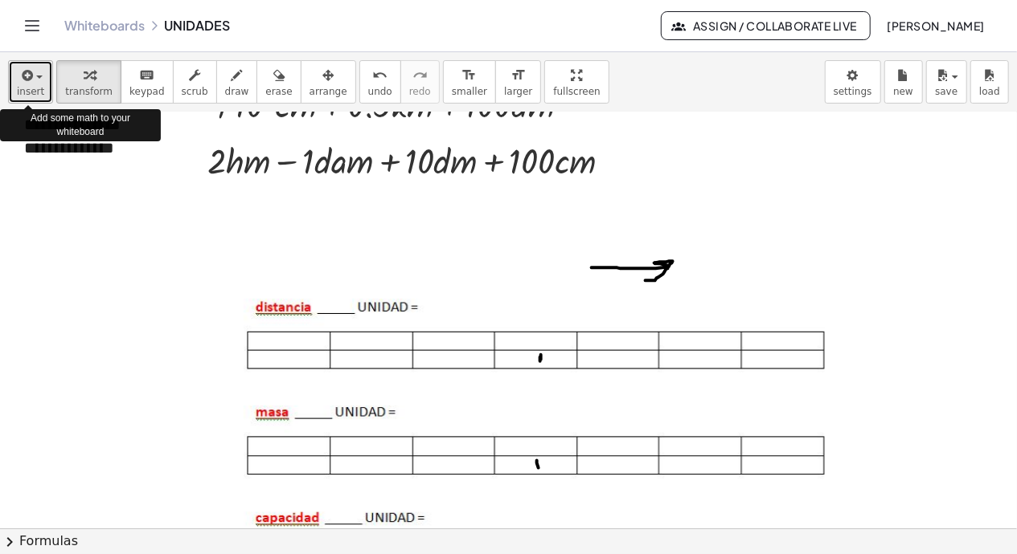
click at [20, 80] on icon "button" at bounding box center [25, 75] width 14 height 19
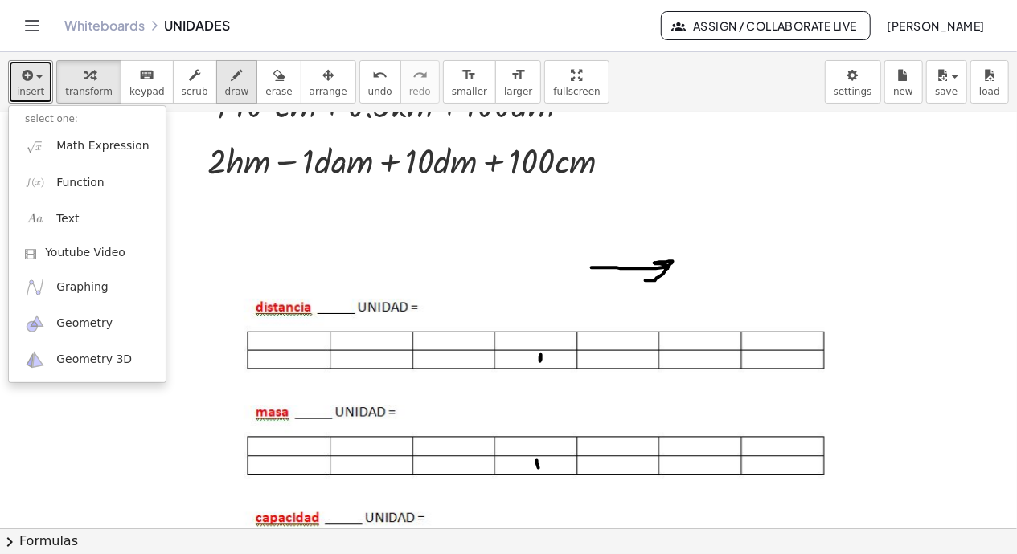
click at [231, 80] on icon "button" at bounding box center [236, 75] width 11 height 19
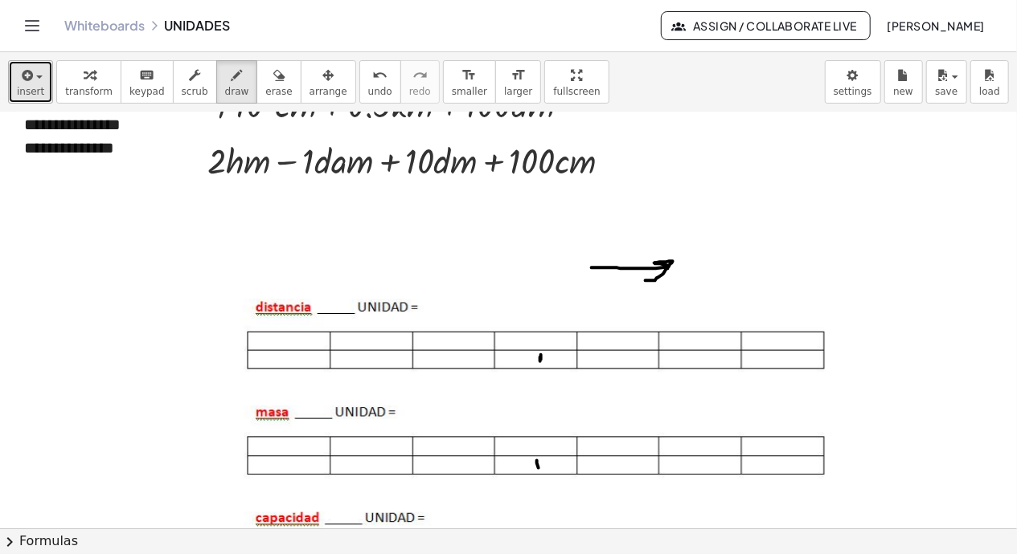
click at [28, 75] on icon "button" at bounding box center [25, 75] width 14 height 19
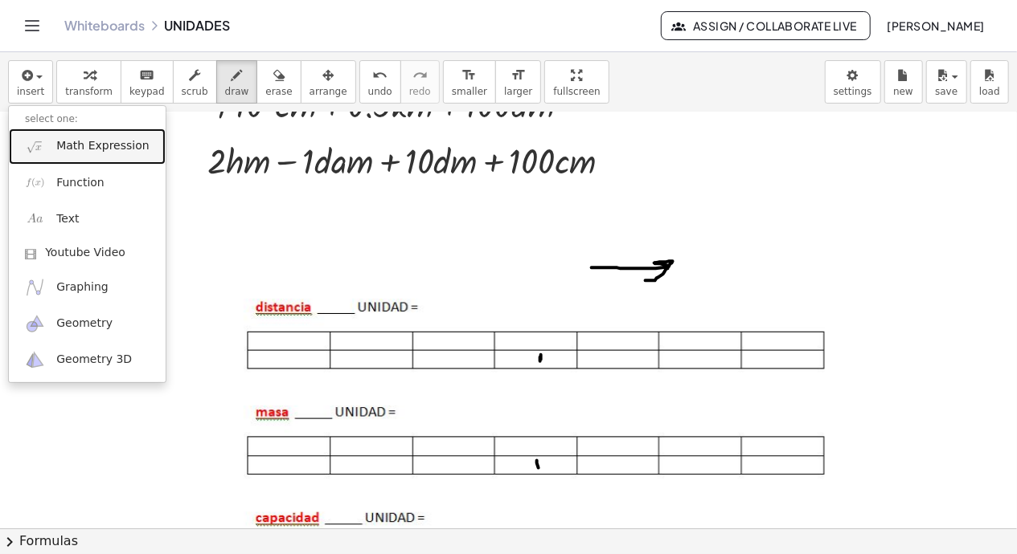
click at [63, 142] on span "Math Expression" at bounding box center [102, 146] width 92 height 16
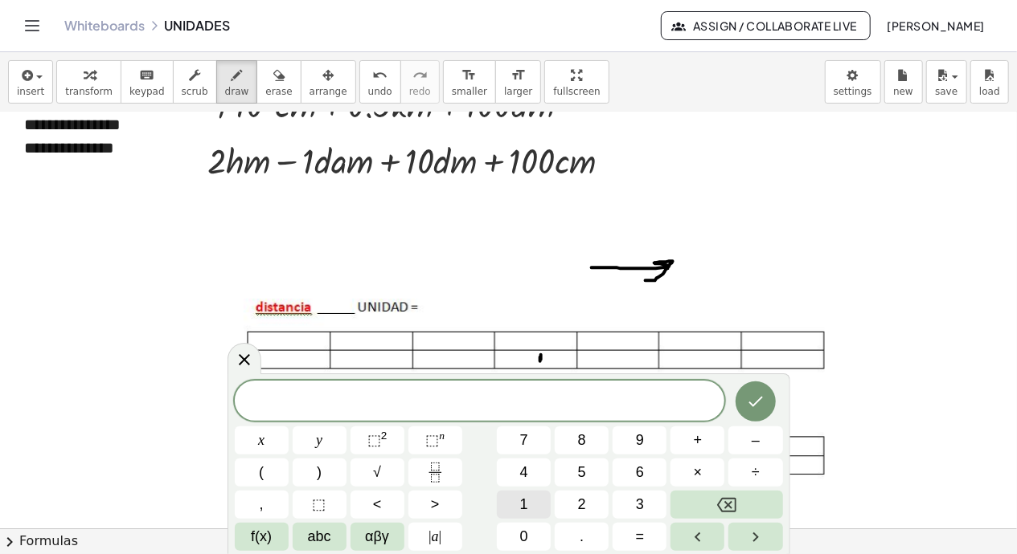
click at [526, 533] on span "0" at bounding box center [524, 537] width 8 height 22
click at [470, 399] on span "0 ​" at bounding box center [480, 402] width 490 height 23
drag, startPoint x: 523, startPoint y: 500, endPoint x: 473, endPoint y: 401, distance: 110.7
click at [473, 401] on span "​ 0" at bounding box center [480, 402] width 490 height 23
click at [520, 505] on span "1" at bounding box center [524, 505] width 8 height 22
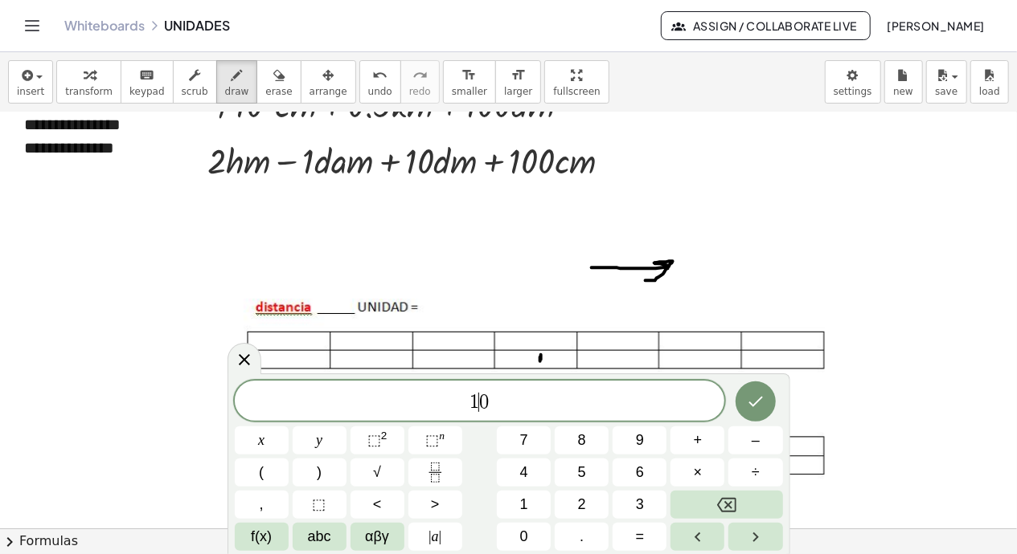
click at [490, 403] on span "1 ​ 0" at bounding box center [480, 402] width 490 height 23
click at [378, 436] on span "⬚" at bounding box center [374, 440] width 14 height 16
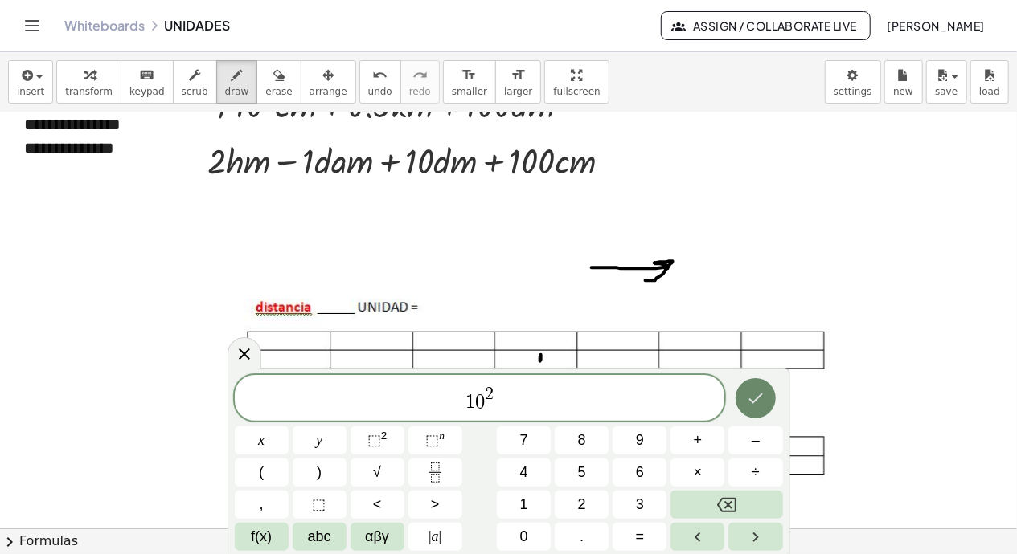
click at [752, 405] on icon "Done" at bounding box center [755, 398] width 19 height 19
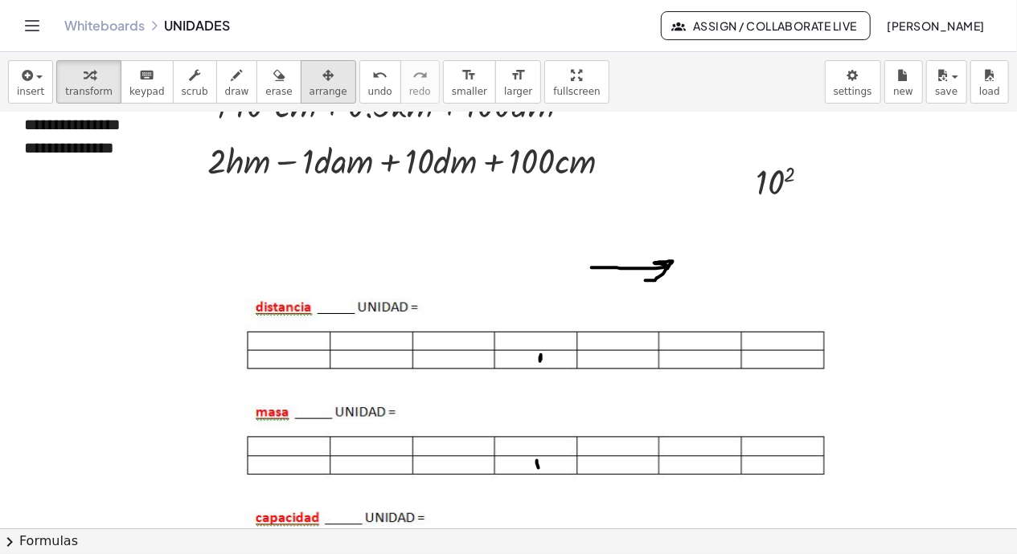
click at [322, 77] on icon "button" at bounding box center [327, 75] width 11 height 19
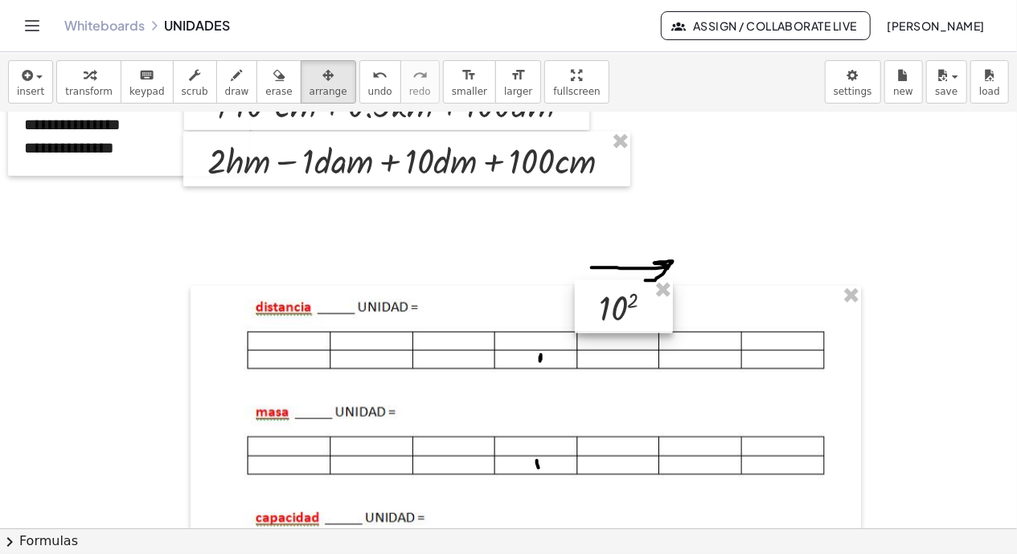
drag, startPoint x: 756, startPoint y: 174, endPoint x: 599, endPoint y: 300, distance: 201.2
click at [599, 300] on div at bounding box center [624, 307] width 98 height 54
click at [31, 87] on span "insert" at bounding box center [30, 91] width 27 height 11
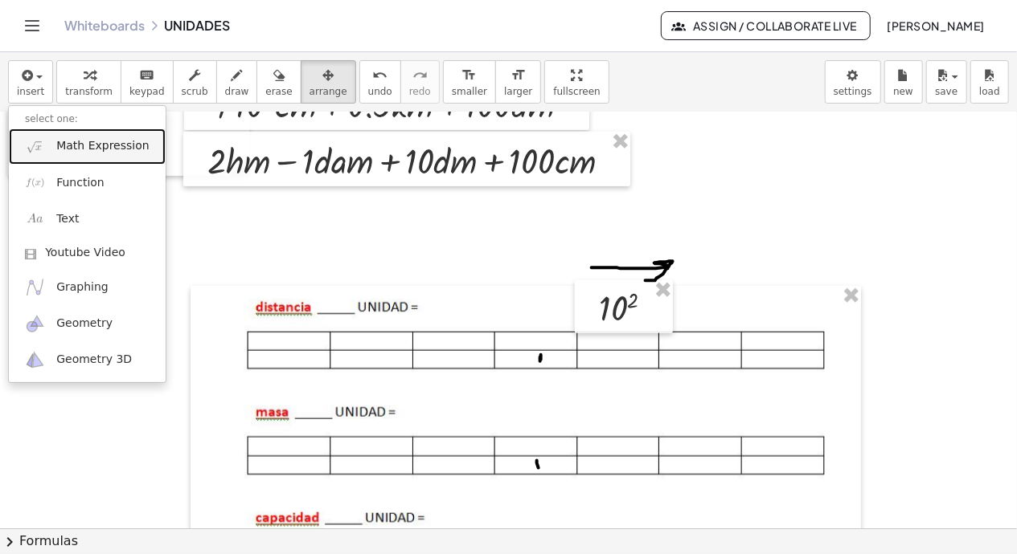
click at [67, 145] on span "Math Expression" at bounding box center [102, 146] width 92 height 16
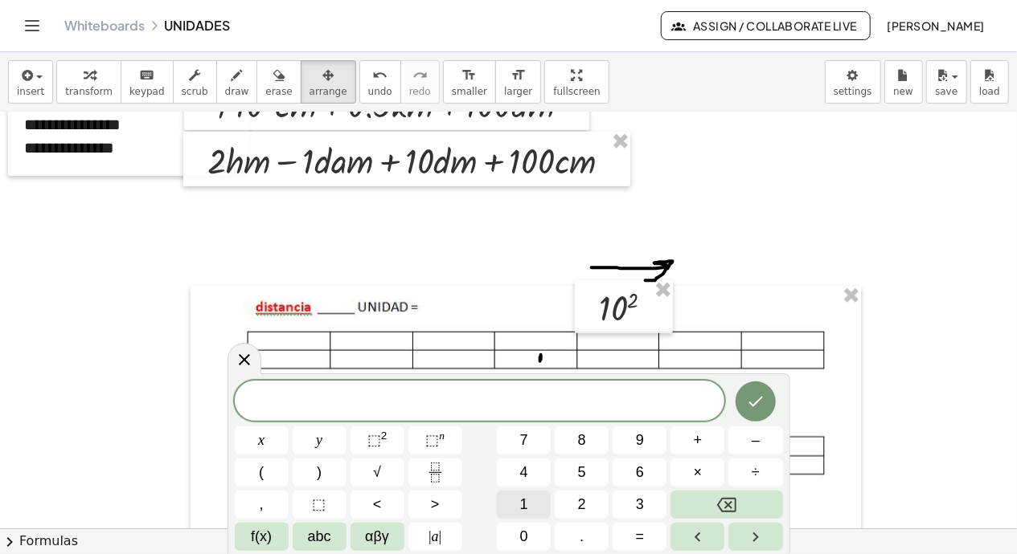
click at [526, 505] on span "1" at bounding box center [524, 505] width 8 height 22
click at [526, 532] on span "0" at bounding box center [524, 537] width 8 height 22
click at [376, 436] on span "⬚" at bounding box center [374, 440] width 14 height 16
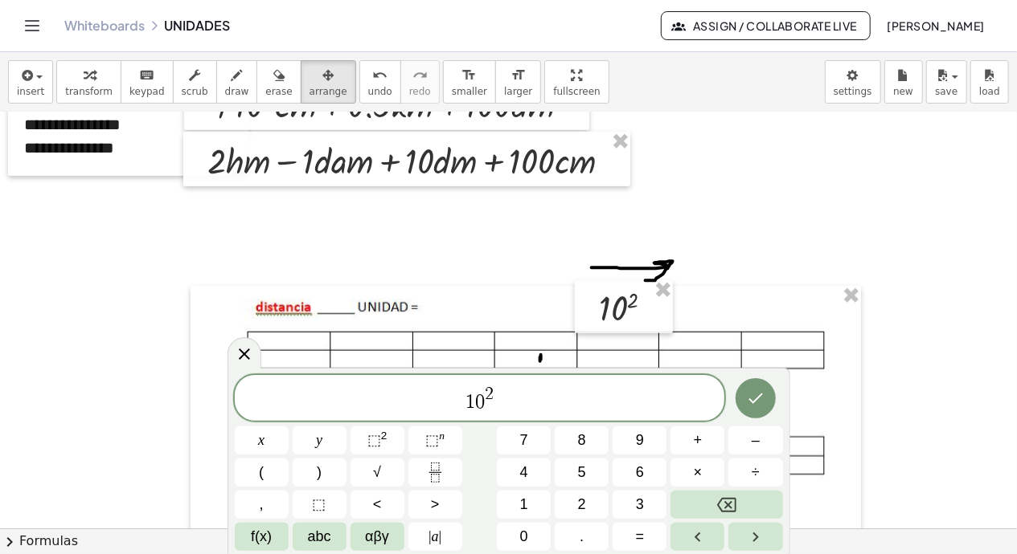
click at [468, 401] on span "1" at bounding box center [470, 402] width 10 height 19
click at [262, 473] on span "(" at bounding box center [261, 473] width 5 height 22
click at [511, 397] on span "( 1 0 2 ) ​" at bounding box center [480, 397] width 490 height 33
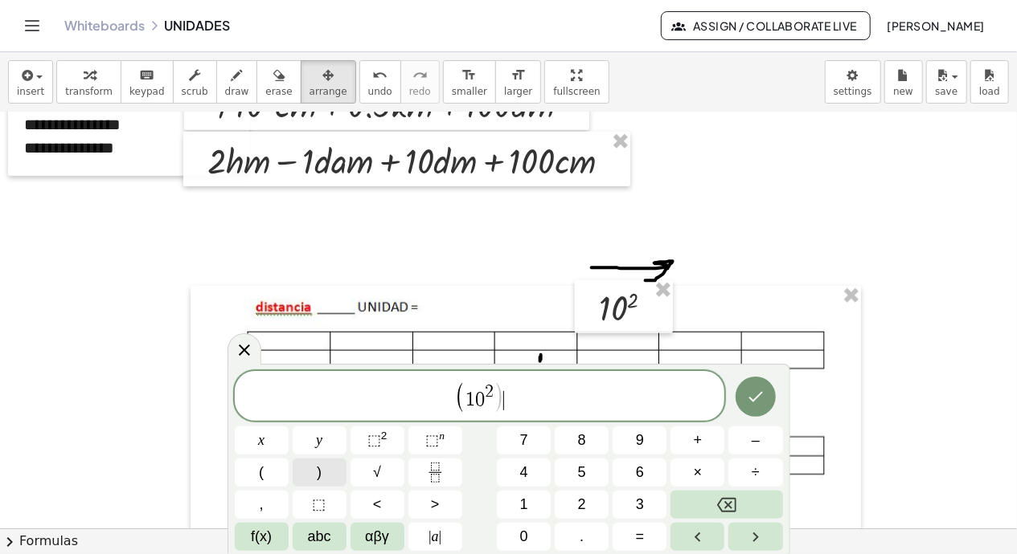
click at [319, 469] on span ")" at bounding box center [319, 473] width 5 height 22
click at [383, 439] on sup "2" at bounding box center [384, 436] width 6 height 12
click at [766, 398] on button "Done" at bounding box center [755, 397] width 40 height 40
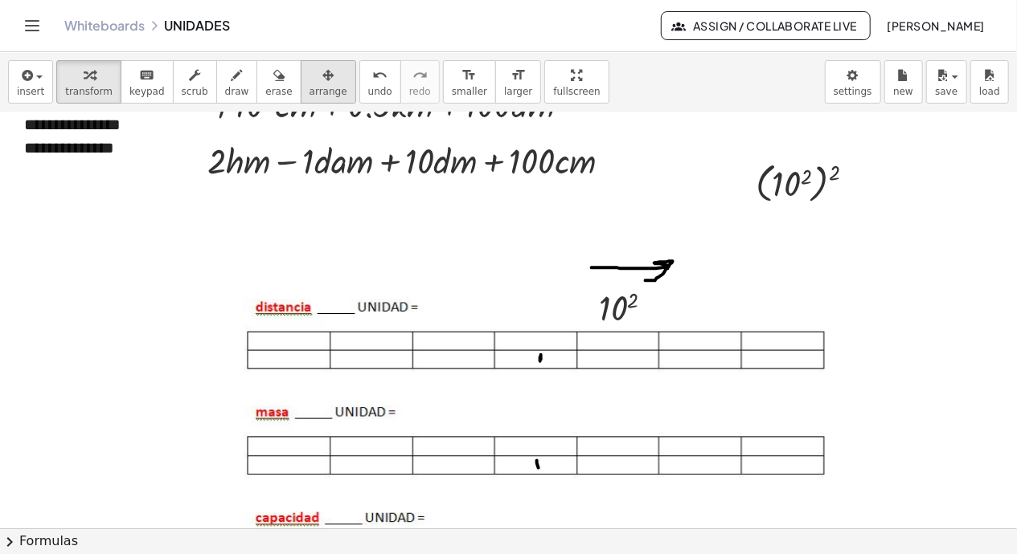
click at [322, 83] on icon "button" at bounding box center [327, 75] width 11 height 19
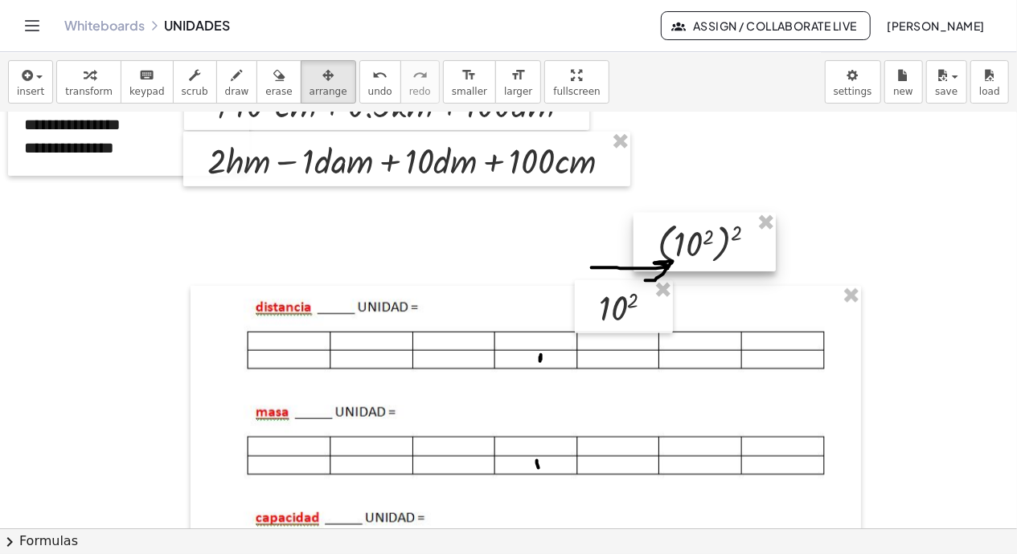
drag, startPoint x: 811, startPoint y: 190, endPoint x: 693, endPoint y: 233, distance: 125.8
click at [707, 246] on div at bounding box center [704, 242] width 142 height 59
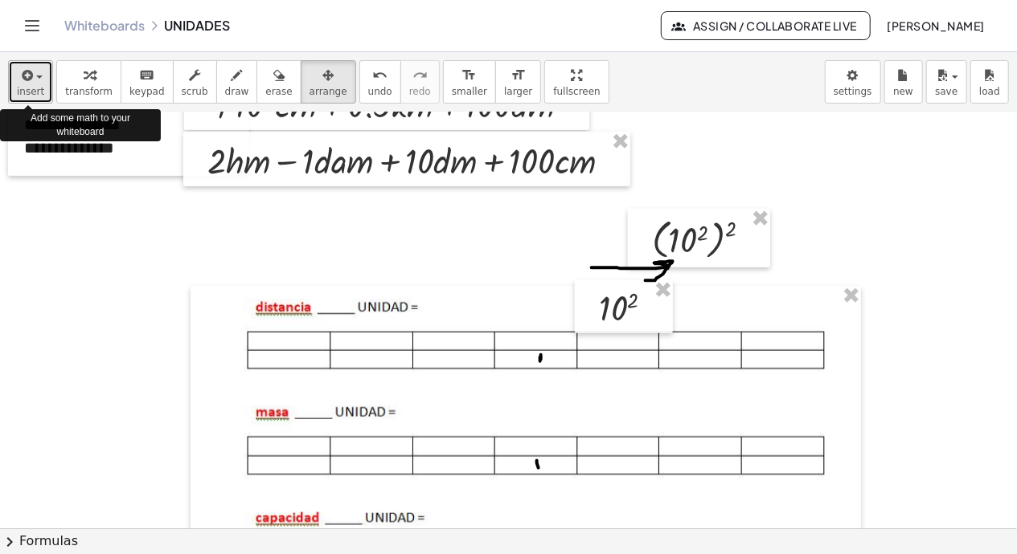
click at [31, 92] on span "insert" at bounding box center [30, 91] width 27 height 11
click at [30, 70] on icon "button" at bounding box center [25, 75] width 14 height 19
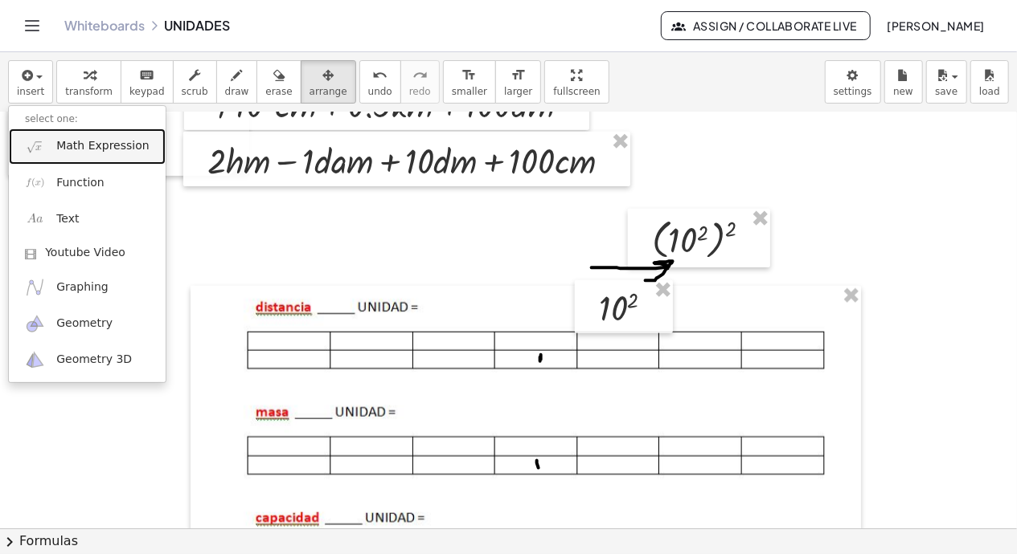
click at [79, 146] on span "Math Expression" at bounding box center [102, 146] width 92 height 16
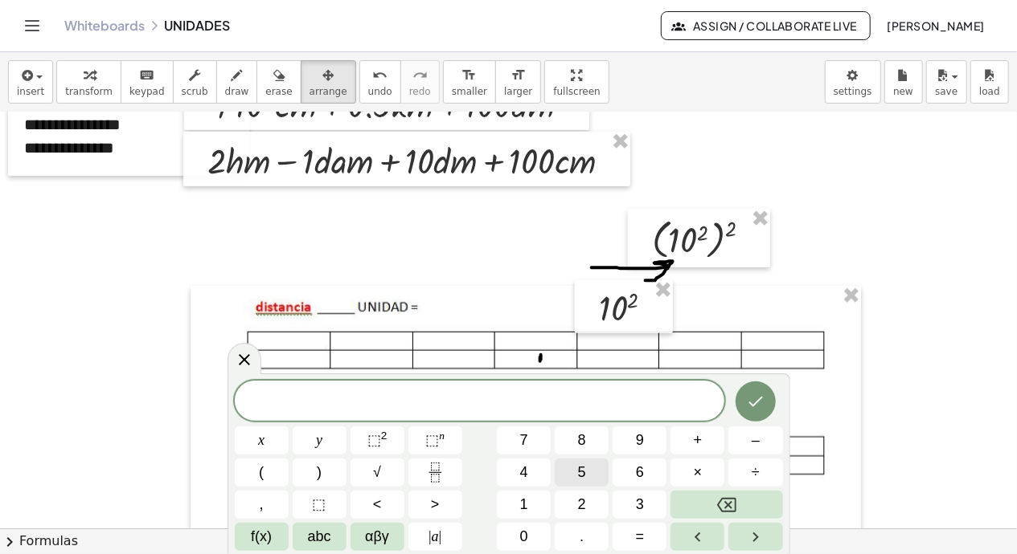
click at [586, 466] on span "5" at bounding box center [582, 473] width 8 height 22
click at [376, 438] on span "⬚" at bounding box center [374, 440] width 14 height 16
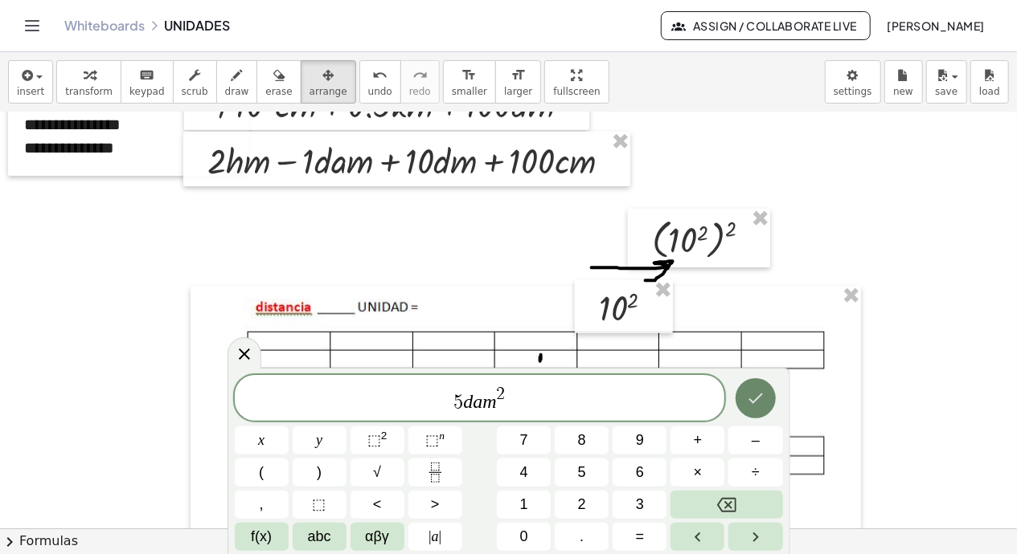
click at [752, 403] on icon "Done" at bounding box center [755, 399] width 14 height 10
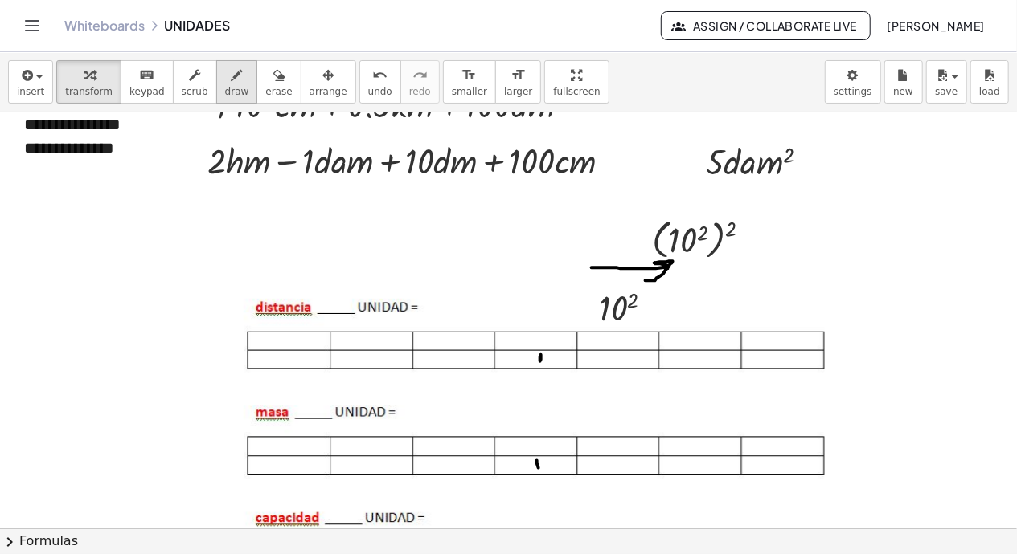
click at [225, 71] on div "button" at bounding box center [237, 74] width 24 height 19
drag, startPoint x: 873, startPoint y: 218, endPoint x: 873, endPoint y: 289, distance: 71.5
click at [873, 289] on div at bounding box center [508, 355] width 1017 height 2087
drag, startPoint x: 844, startPoint y: 255, endPoint x: 845, endPoint y: 274, distance: 19.3
click at [845, 274] on div at bounding box center [508, 355] width 1017 height 2087
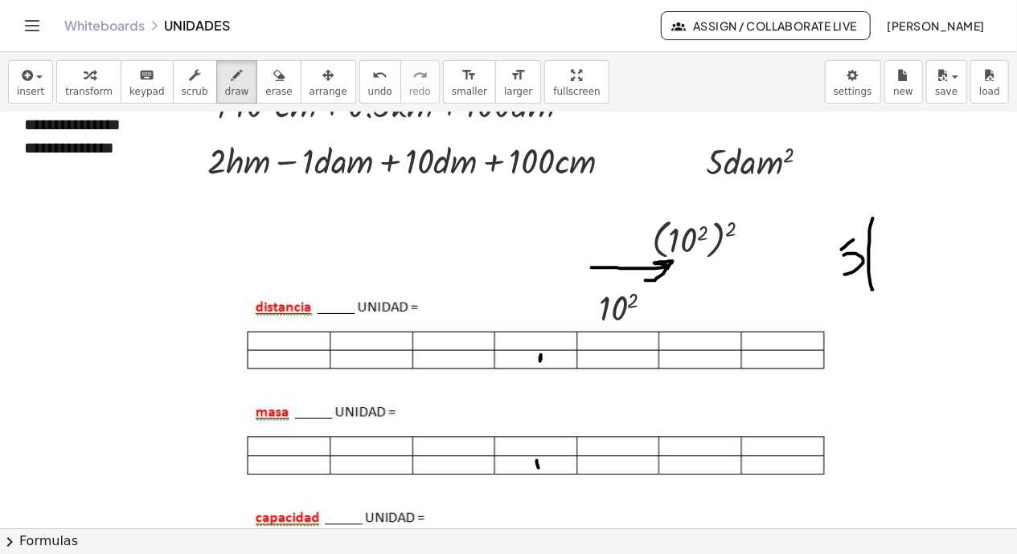
drag, startPoint x: 841, startPoint y: 249, endPoint x: 857, endPoint y: 235, distance: 21.1
click at [857, 235] on div at bounding box center [508, 355] width 1017 height 2087
drag, startPoint x: 873, startPoint y: 284, endPoint x: 934, endPoint y: 280, distance: 60.5
click at [934, 280] on div at bounding box center [508, 355] width 1017 height 2087
click at [368, 86] on span "undo" at bounding box center [380, 91] width 24 height 11
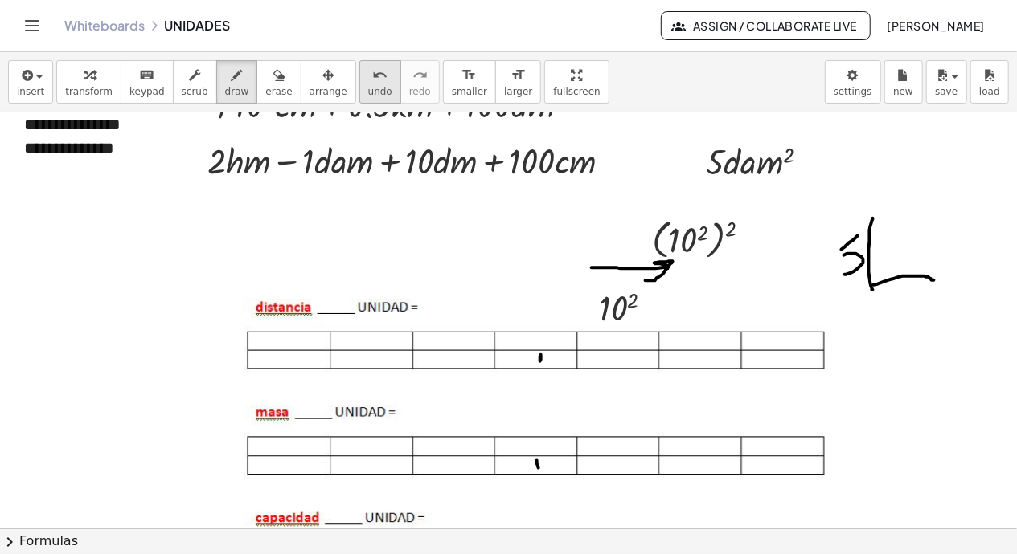
click at [368, 86] on span "undo" at bounding box center [380, 91] width 24 height 11
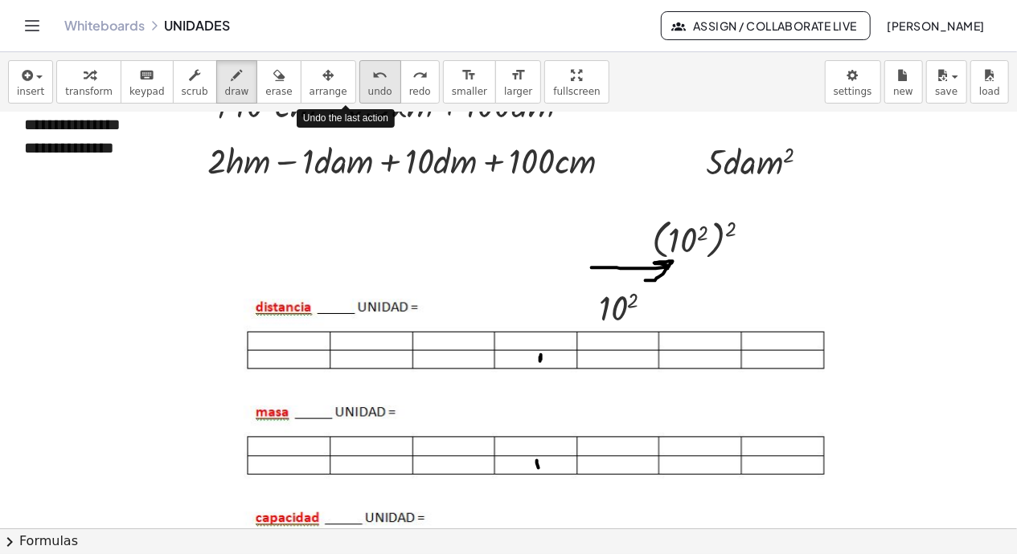
click at [368, 86] on span "undo" at bounding box center [380, 91] width 24 height 11
click at [447, 320] on div at bounding box center [508, 355] width 1017 height 2087
drag, startPoint x: 447, startPoint y: 320, endPoint x: 437, endPoint y: 317, distance: 9.9
click at [437, 317] on div at bounding box center [508, 355] width 1017 height 2087
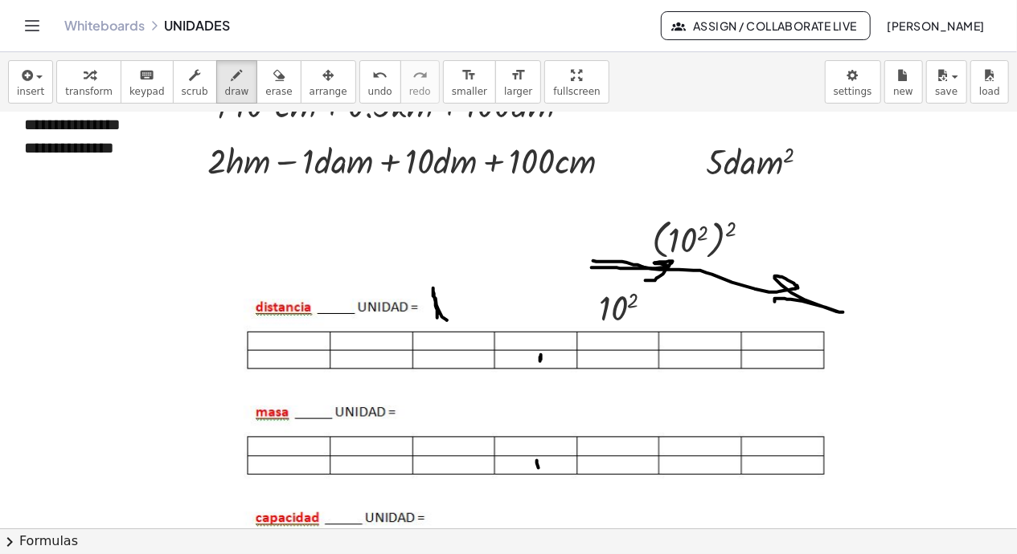
drag, startPoint x: 593, startPoint y: 260, endPoint x: 775, endPoint y: 301, distance: 186.2
click at [775, 301] on div at bounding box center [508, 355] width 1017 height 2087
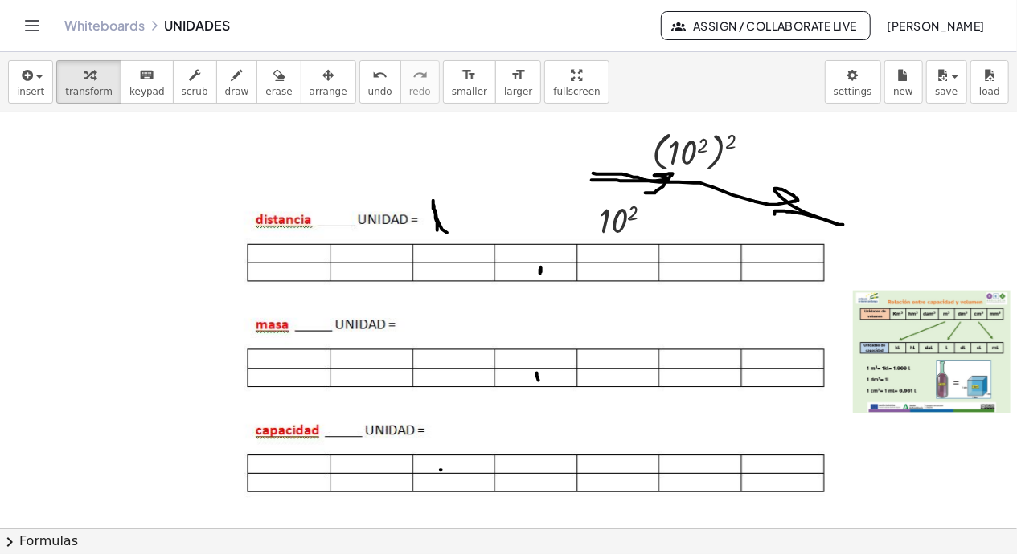
scroll to position [911, 0]
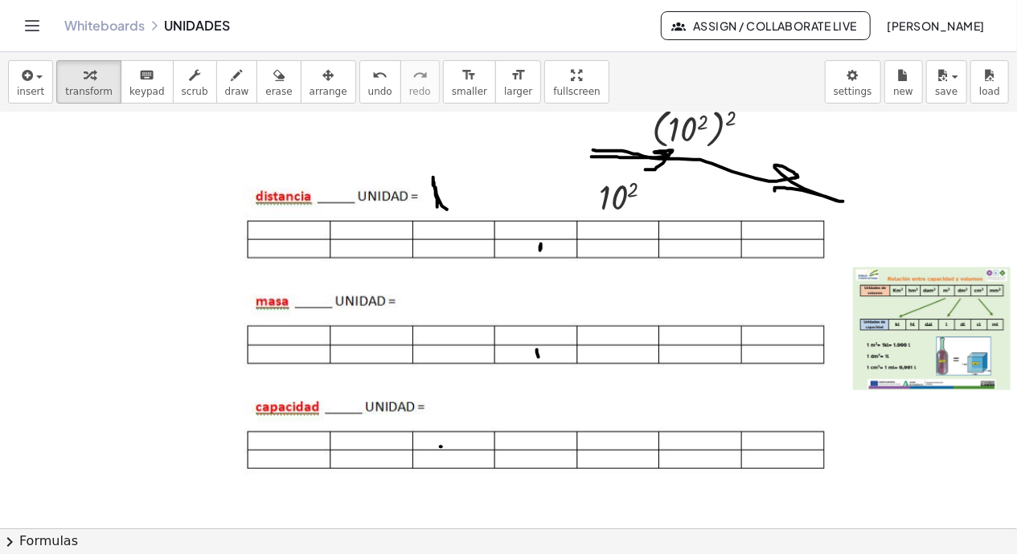
click at [491, 432] on div at bounding box center [525, 333] width 670 height 317
click at [936, 292] on div at bounding box center [933, 330] width 161 height 125
drag, startPoint x: 938, startPoint y: 292, endPoint x: 867, endPoint y: 301, distance: 71.3
click at [867, 301] on div at bounding box center [933, 330] width 161 height 125
click at [895, 366] on div at bounding box center [933, 330] width 161 height 125
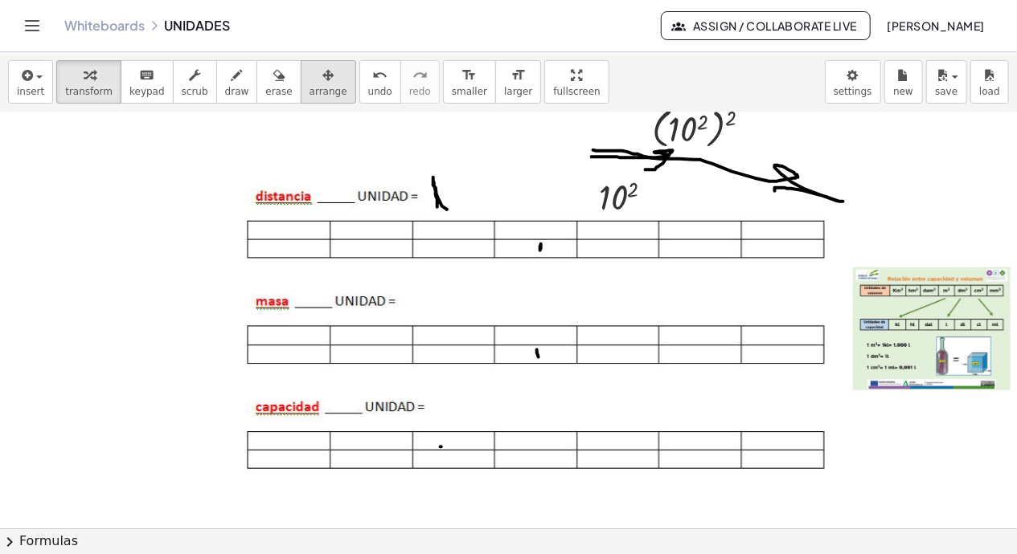
click at [309, 88] on span "arrange" at bounding box center [328, 91] width 38 height 11
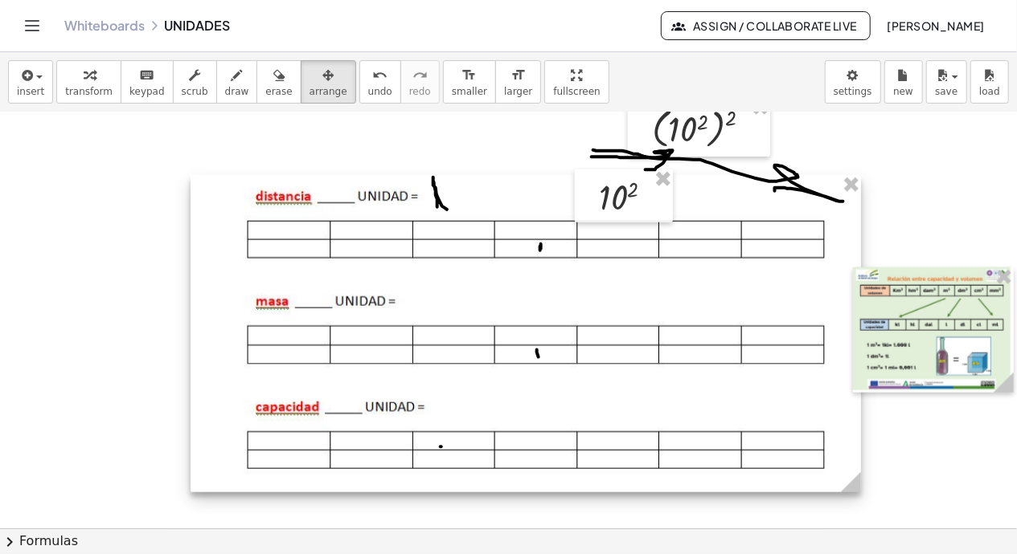
drag, startPoint x: 918, startPoint y: 319, endPoint x: 839, endPoint y: 356, distance: 87.0
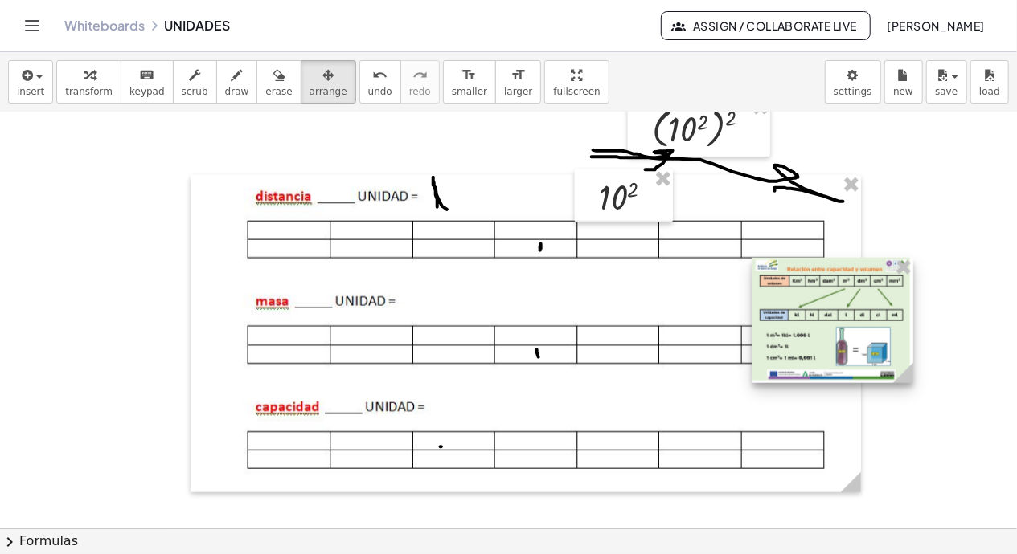
drag, startPoint x: 839, startPoint y: 356, endPoint x: 812, endPoint y: 318, distance: 46.6
click at [812, 318] on div at bounding box center [832, 320] width 161 height 125
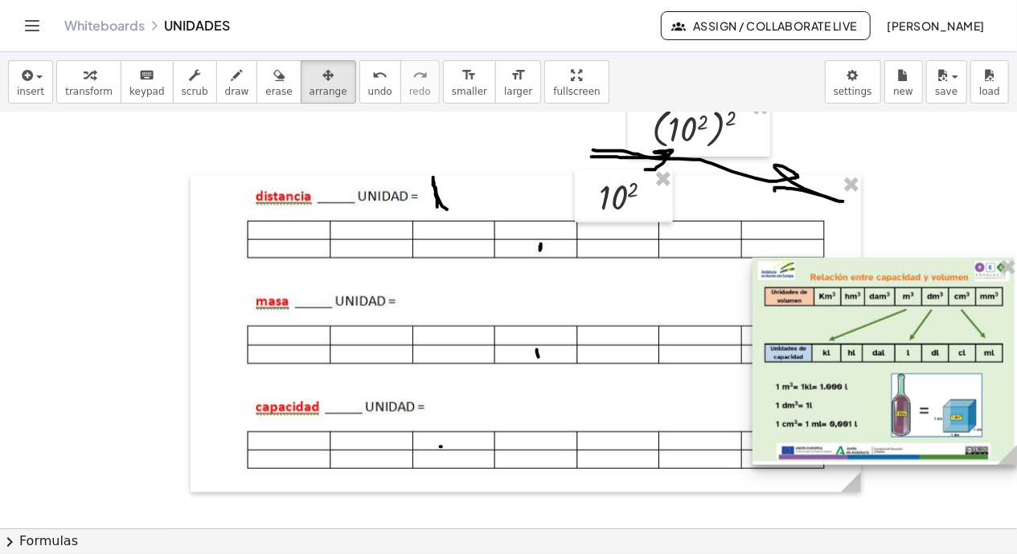
drag, startPoint x: 908, startPoint y: 380, endPoint x: 1043, endPoint y: 522, distance: 196.1
click at [936, 522] on html "**********" at bounding box center [508, 277] width 1017 height 554
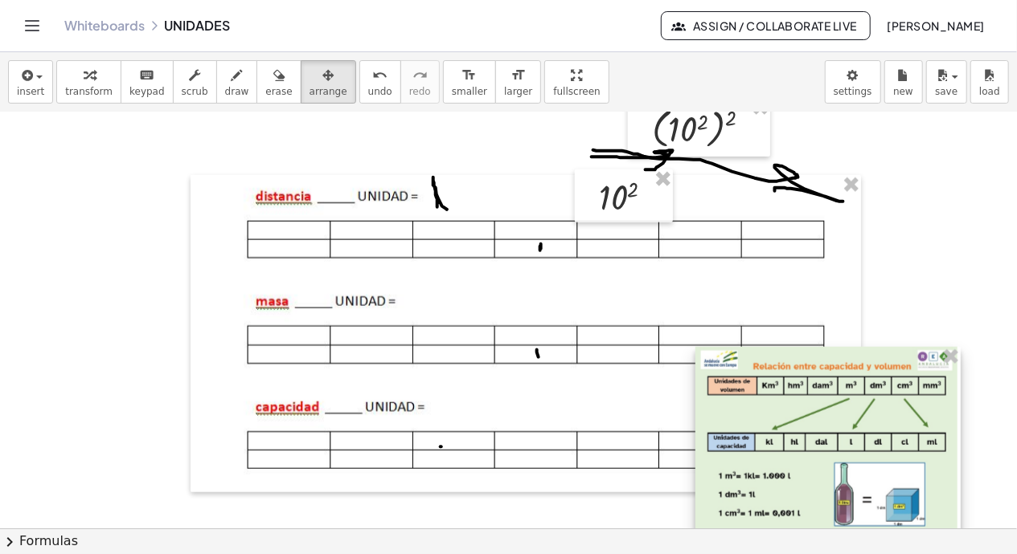
drag, startPoint x: 916, startPoint y: 424, endPoint x: 859, endPoint y: 513, distance: 105.9
click at [859, 513] on div at bounding box center [827, 450] width 265 height 207
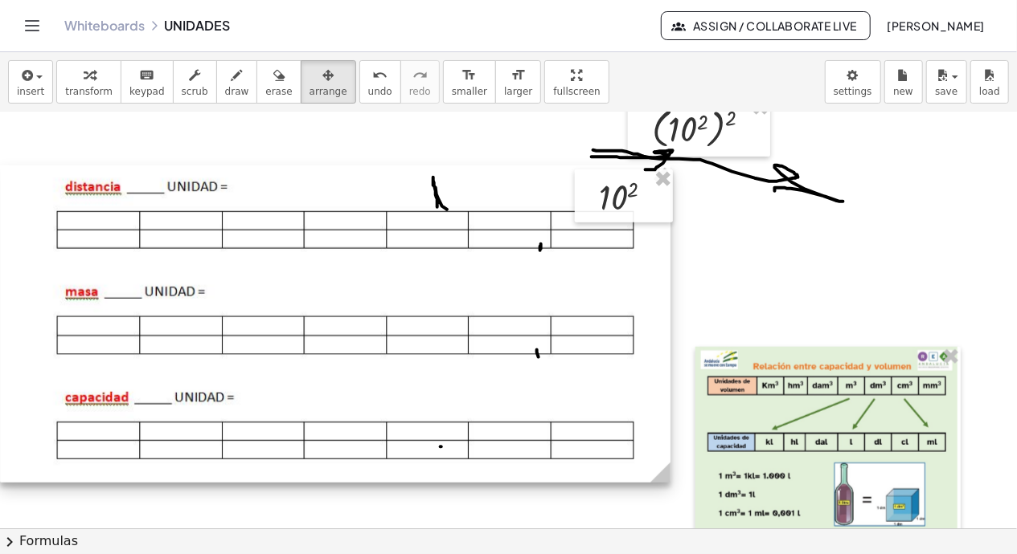
drag, startPoint x: 616, startPoint y: 361, endPoint x: 411, endPoint y: 351, distance: 204.3
click at [411, 351] on div at bounding box center [335, 324] width 670 height 317
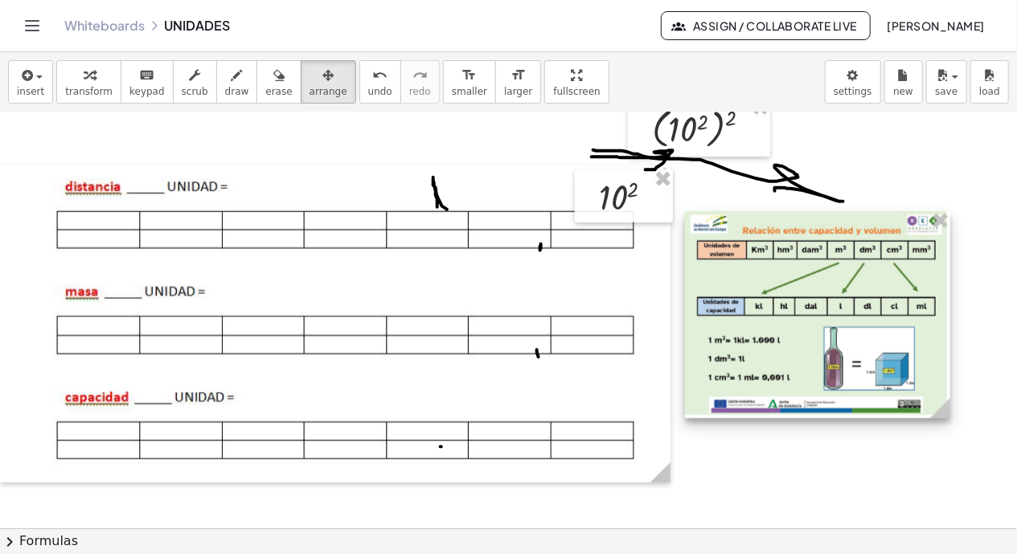
drag, startPoint x: 746, startPoint y: 413, endPoint x: 735, endPoint y: 277, distance: 136.2
click at [735, 277] on div at bounding box center [817, 314] width 265 height 207
drag, startPoint x: 945, startPoint y: 413, endPoint x: 970, endPoint y: 498, distance: 88.7
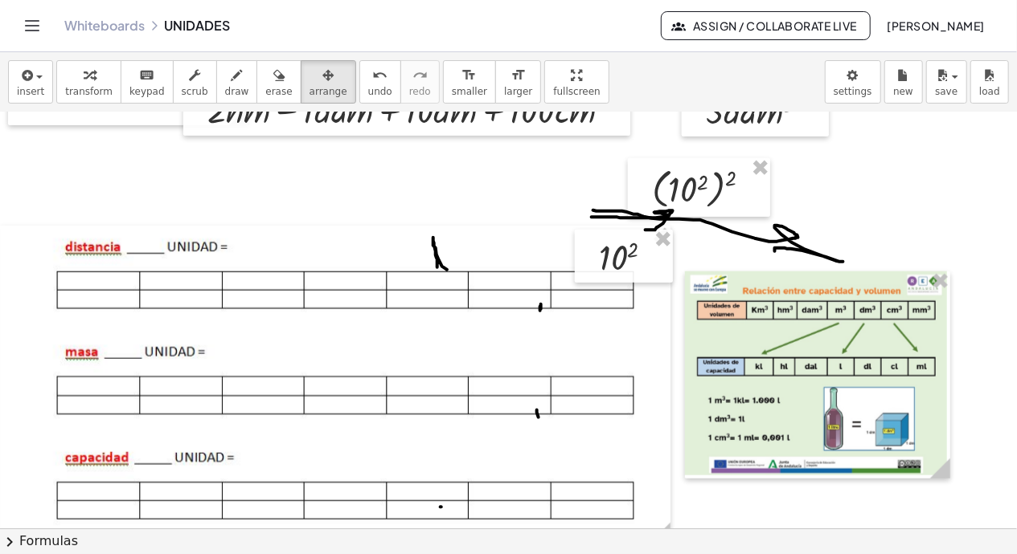
scroll to position [860, 0]
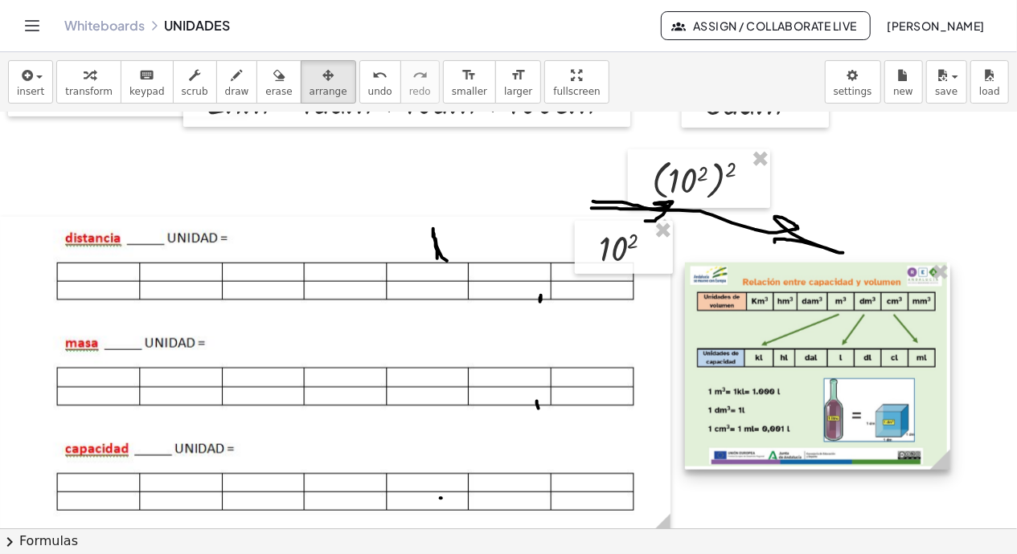
drag, startPoint x: 943, startPoint y: 467, endPoint x: 953, endPoint y: 477, distance: 14.2
click at [936, 539] on html "**********" at bounding box center [508, 277] width 1017 height 554
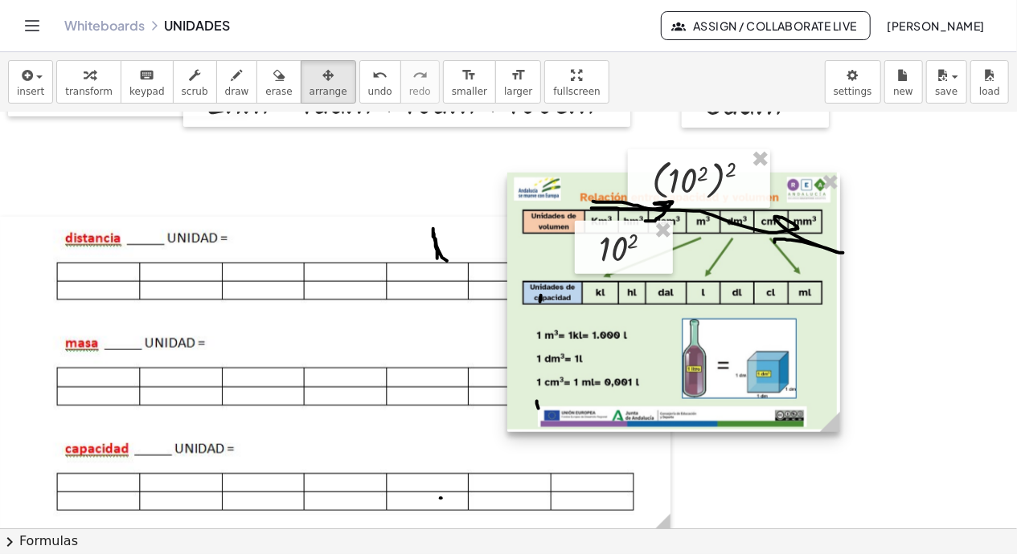
drag, startPoint x: 914, startPoint y: 338, endPoint x: 736, endPoint y: 248, distance: 199.1
click at [736, 248] on div at bounding box center [673, 303] width 333 height 260
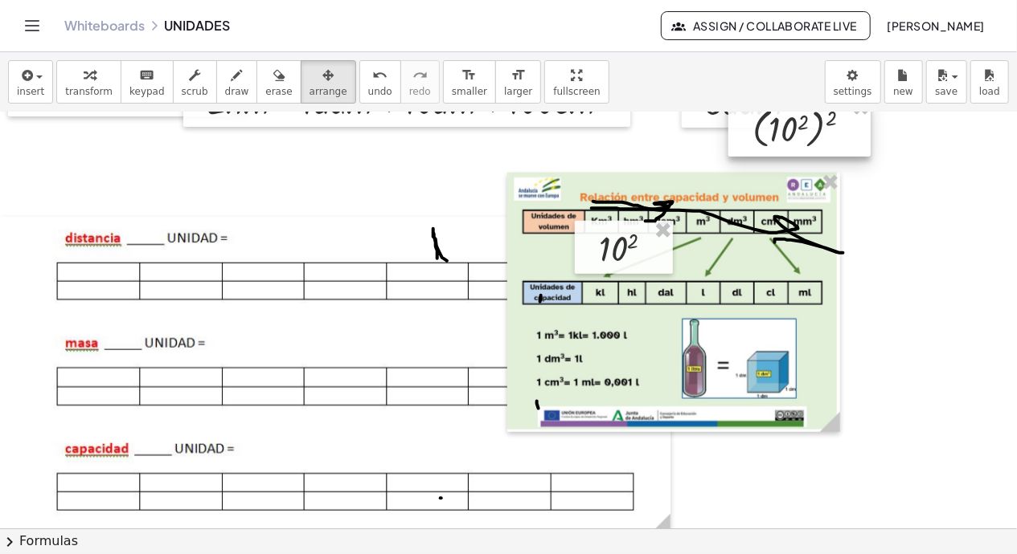
drag, startPoint x: 706, startPoint y: 182, endPoint x: 831, endPoint y: 128, distance: 135.7
click at [831, 128] on div at bounding box center [799, 127] width 142 height 59
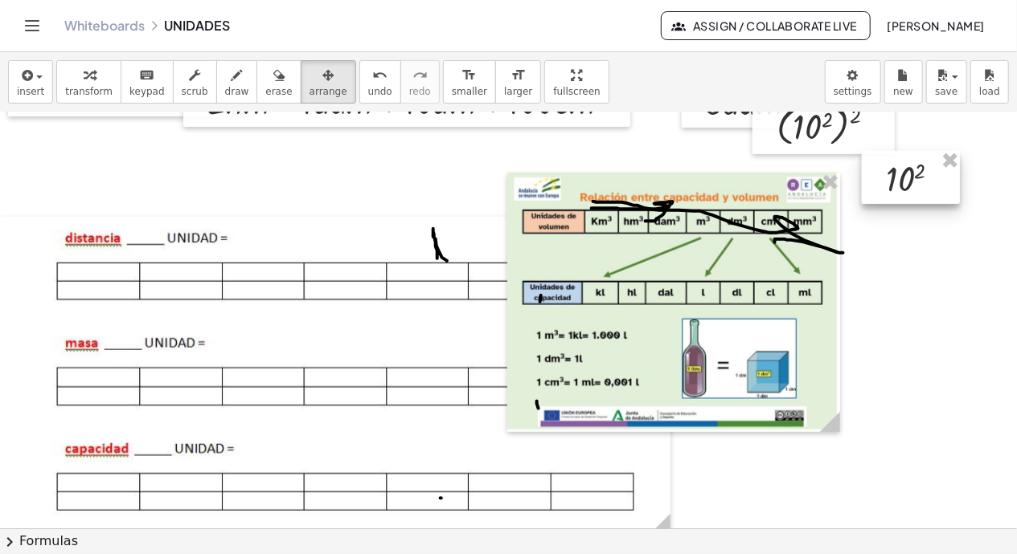
drag, startPoint x: 632, startPoint y: 249, endPoint x: 923, endPoint y: 183, distance: 297.5
click at [923, 183] on div at bounding box center [910, 178] width 98 height 54
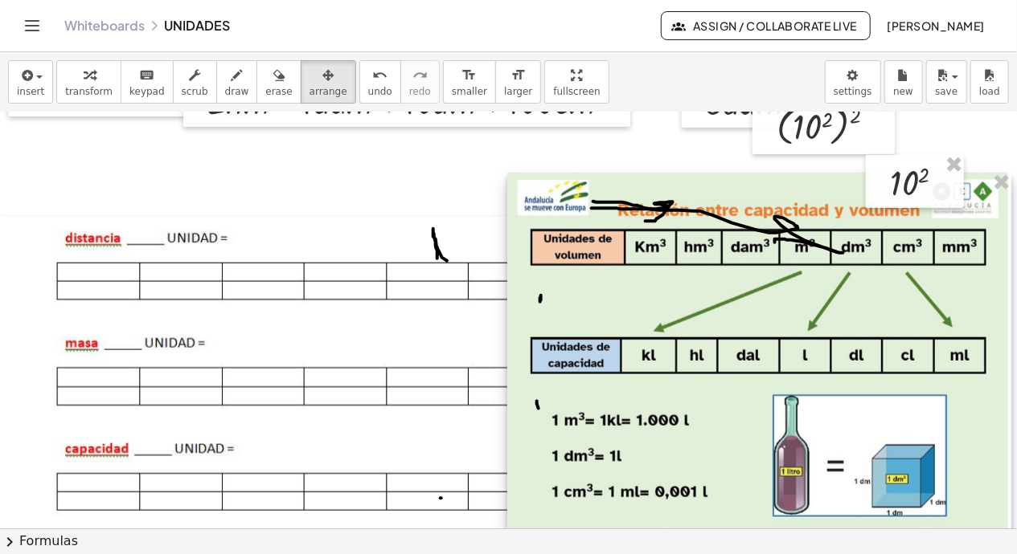
drag, startPoint x: 833, startPoint y: 430, endPoint x: 1008, endPoint y: 554, distance: 214.5
click at [936, 554] on div "**********" at bounding box center [508, 303] width 1017 height 502
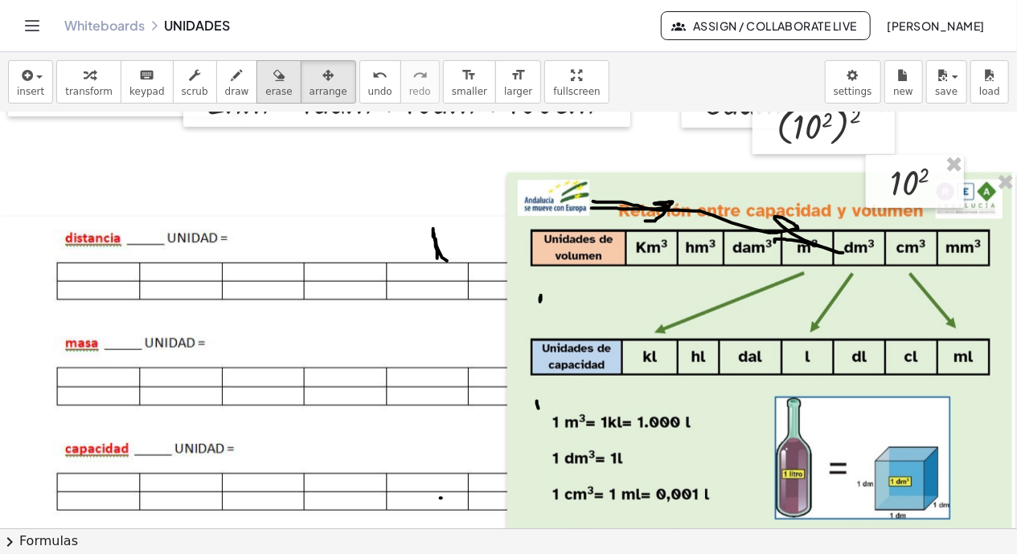
click at [273, 76] on icon "button" at bounding box center [278, 75] width 11 height 19
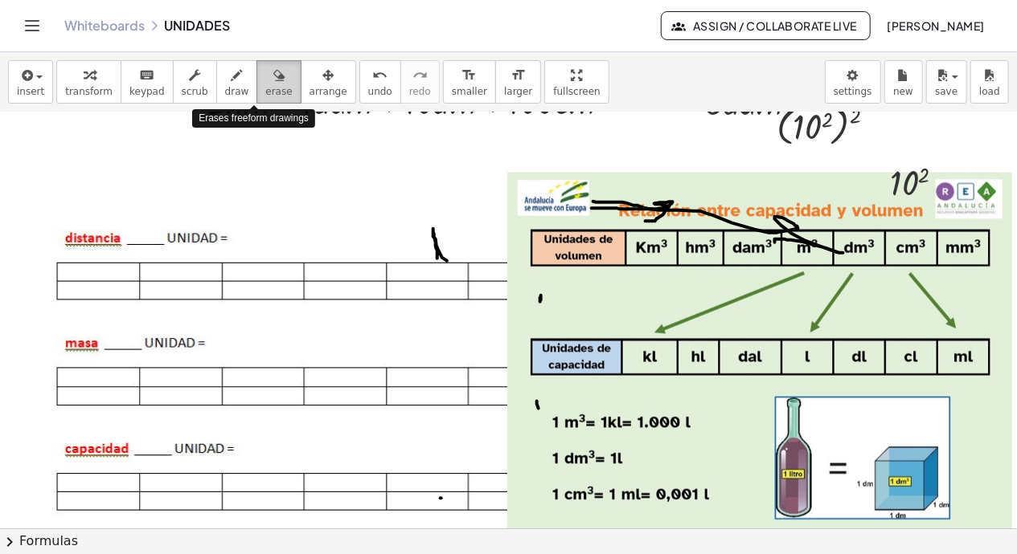
click at [265, 86] on span "erase" at bounding box center [278, 91] width 27 height 11
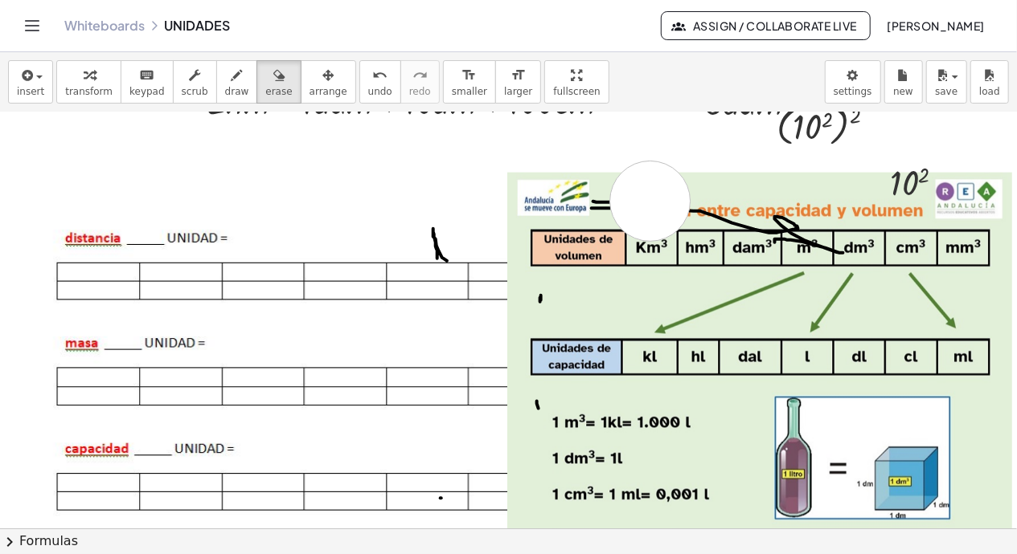
click at [650, 200] on div at bounding box center [508, 296] width 1017 height 2087
click at [702, 211] on div at bounding box center [508, 296] width 1017 height 2087
click at [778, 228] on div at bounding box center [508, 296] width 1017 height 2087
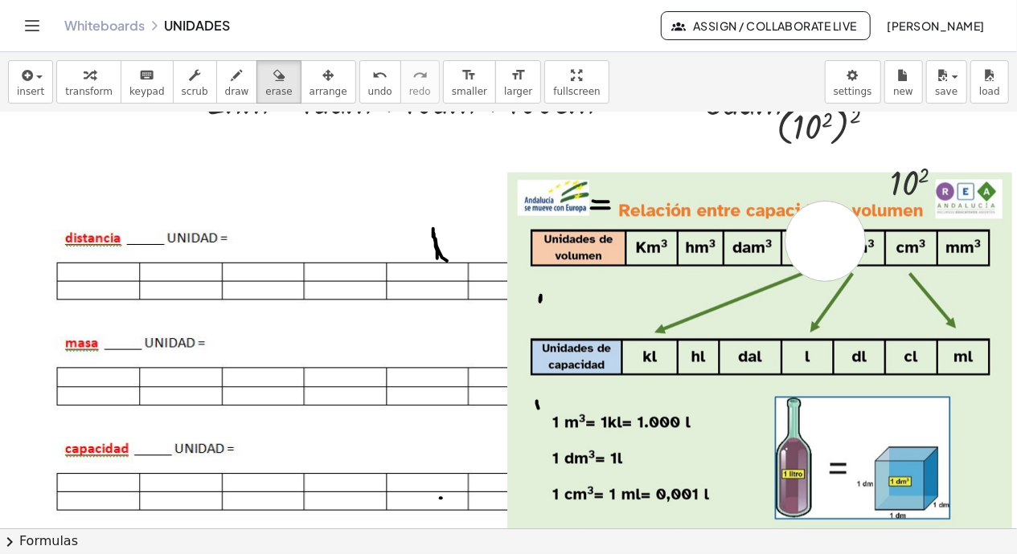
click at [825, 240] on div at bounding box center [508, 296] width 1017 height 2087
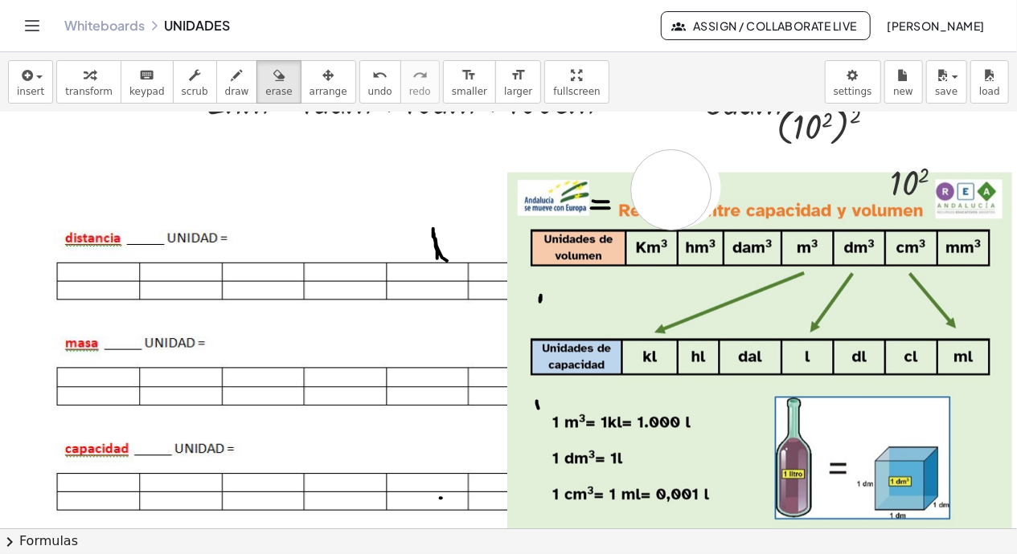
drag, startPoint x: 681, startPoint y: 186, endPoint x: 671, endPoint y: 197, distance: 14.2
click at [671, 197] on div at bounding box center [508, 296] width 1017 height 2087
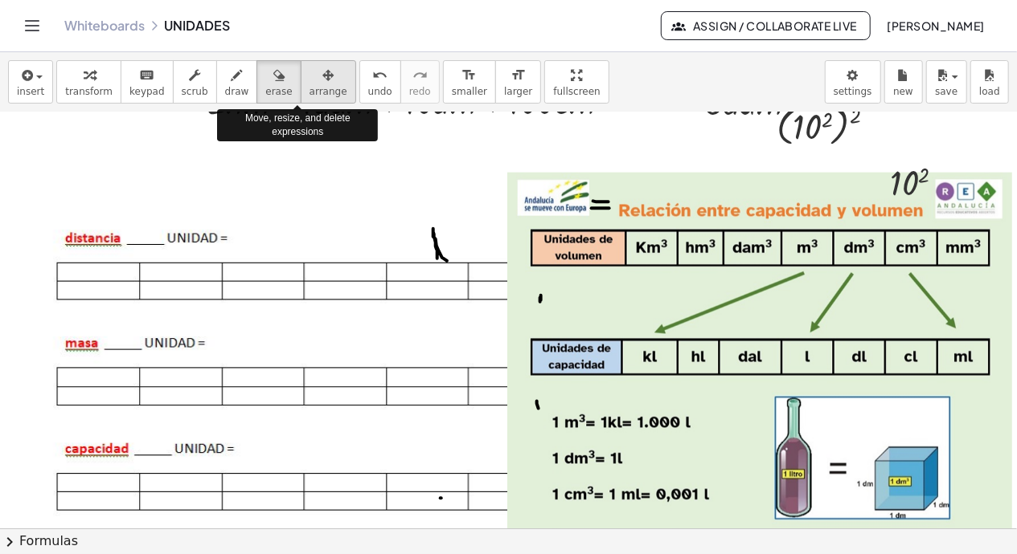
click at [309, 87] on span "arrange" at bounding box center [328, 91] width 38 height 11
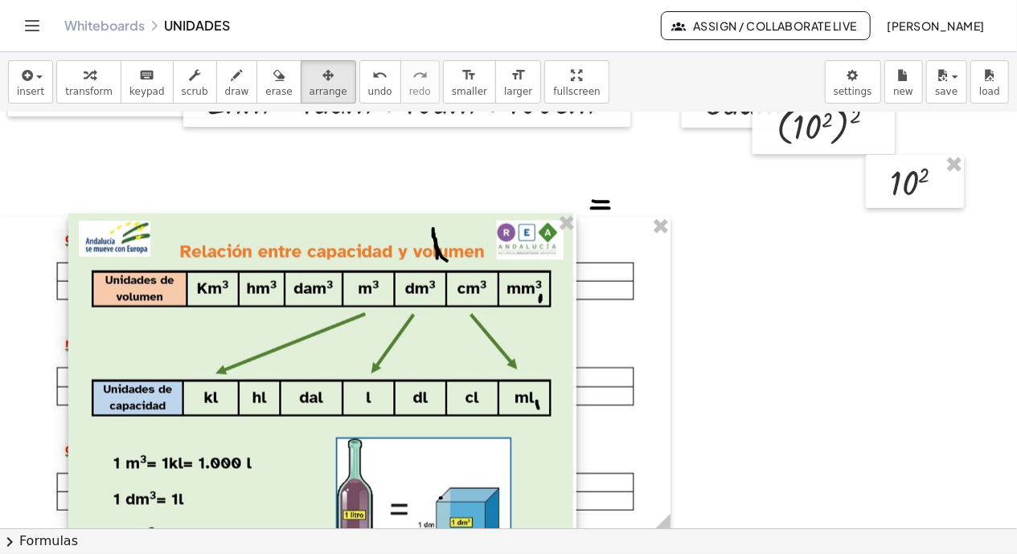
drag, startPoint x: 571, startPoint y: 283, endPoint x: 132, endPoint y: 324, distance: 440.7
click at [132, 324] on div at bounding box center [322, 412] width 508 height 397
click at [265, 93] on span "erase" at bounding box center [278, 91] width 27 height 11
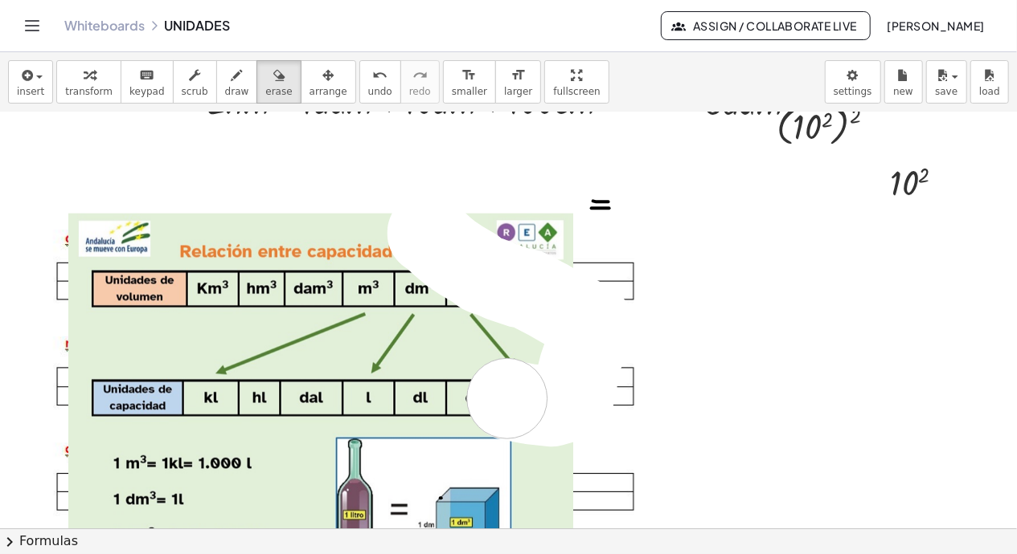
drag, startPoint x: 428, startPoint y: 233, endPoint x: 507, endPoint y: 398, distance: 182.6
click at [507, 398] on div at bounding box center [508, 296] width 1017 height 2087
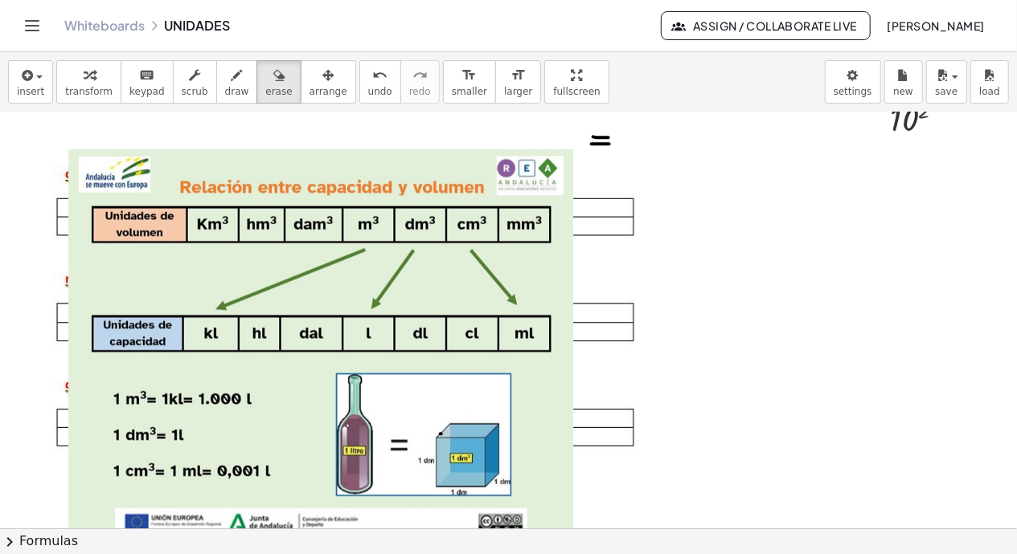
scroll to position [956, 0]
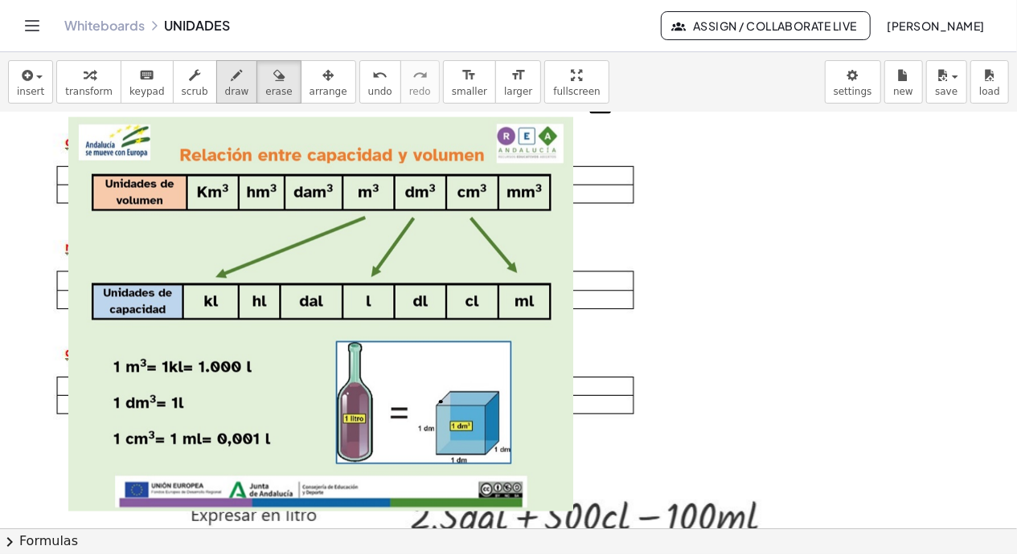
click at [225, 76] on div "button" at bounding box center [237, 74] width 24 height 19
drag, startPoint x: 366, startPoint y: 215, endPoint x: 383, endPoint y: 242, distance: 32.5
click at [383, 242] on div at bounding box center [508, 199] width 1017 height 2087
click at [363, 223] on div at bounding box center [508, 199] width 1017 height 2087
click at [262, 84] on button "erase" at bounding box center [278, 81] width 44 height 43
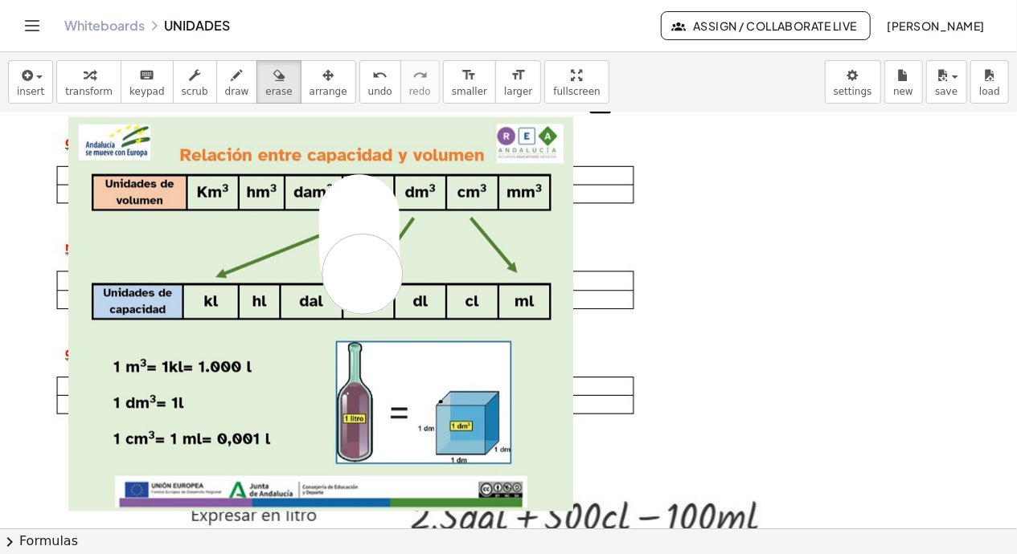
drag, startPoint x: 359, startPoint y: 214, endPoint x: 359, endPoint y: 241, distance: 27.3
click at [362, 270] on div at bounding box center [508, 199] width 1017 height 2087
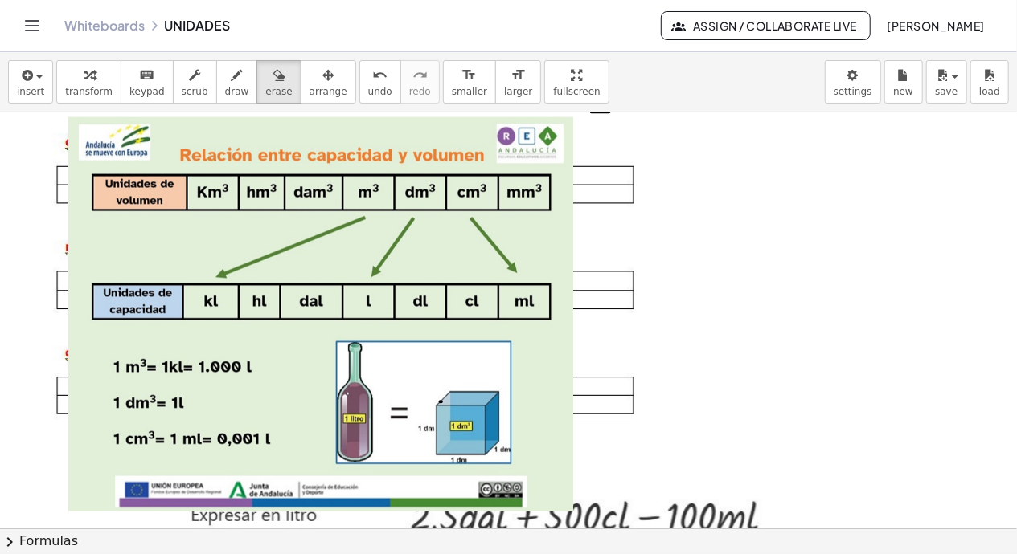
click at [215, 311] on div at bounding box center [508, 199] width 1017 height 2087
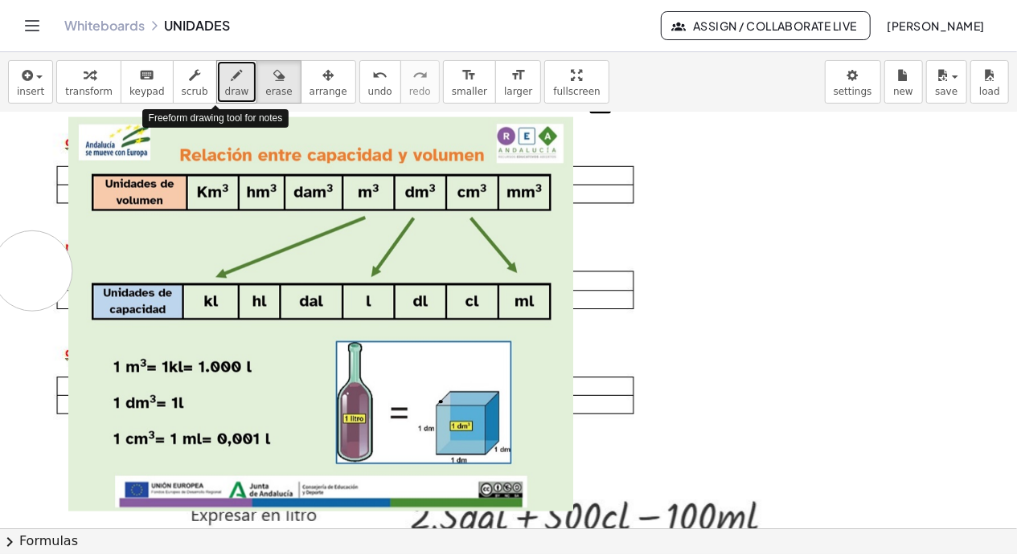
drag, startPoint x: 221, startPoint y: 86, endPoint x: 32, endPoint y: 270, distance: 263.7
click at [32, 270] on div at bounding box center [508, 199] width 1017 height 2087
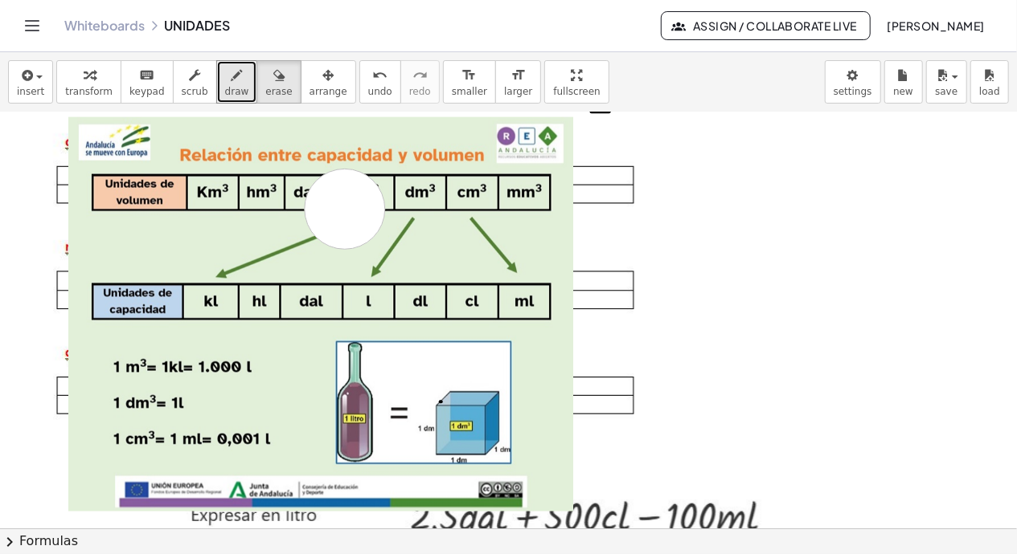
click at [345, 208] on div at bounding box center [508, 199] width 1017 height 2087
click at [225, 86] on span "draw" at bounding box center [237, 91] width 24 height 11
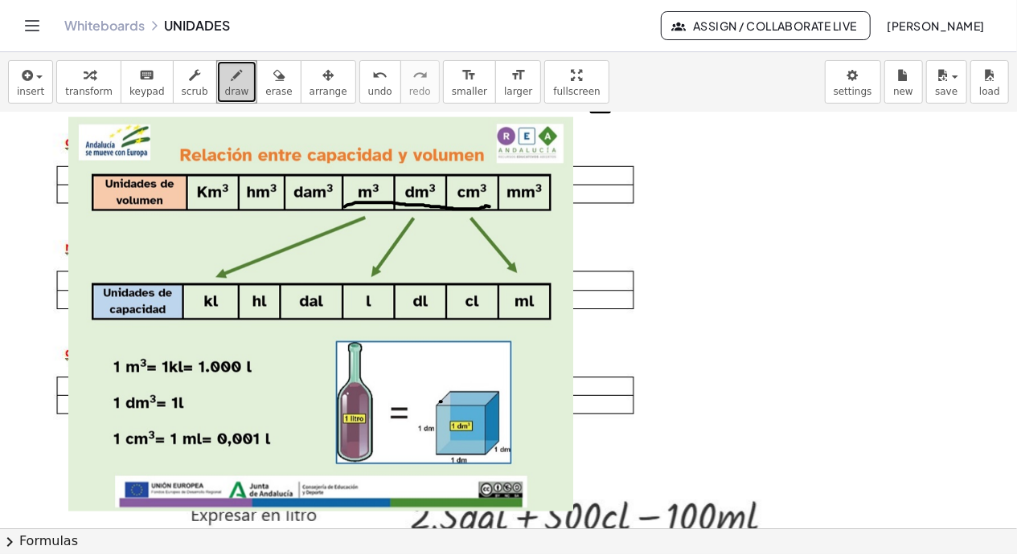
drag, startPoint x: 345, startPoint y: 206, endPoint x: 489, endPoint y: 206, distance: 144.6
click at [489, 206] on div at bounding box center [508, 199] width 1017 height 2087
click at [354, 221] on div at bounding box center [508, 199] width 1017 height 2087
drag, startPoint x: 416, startPoint y: 312, endPoint x: 234, endPoint y: 297, distance: 183.0
click at [245, 297] on div at bounding box center [508, 199] width 1017 height 2087
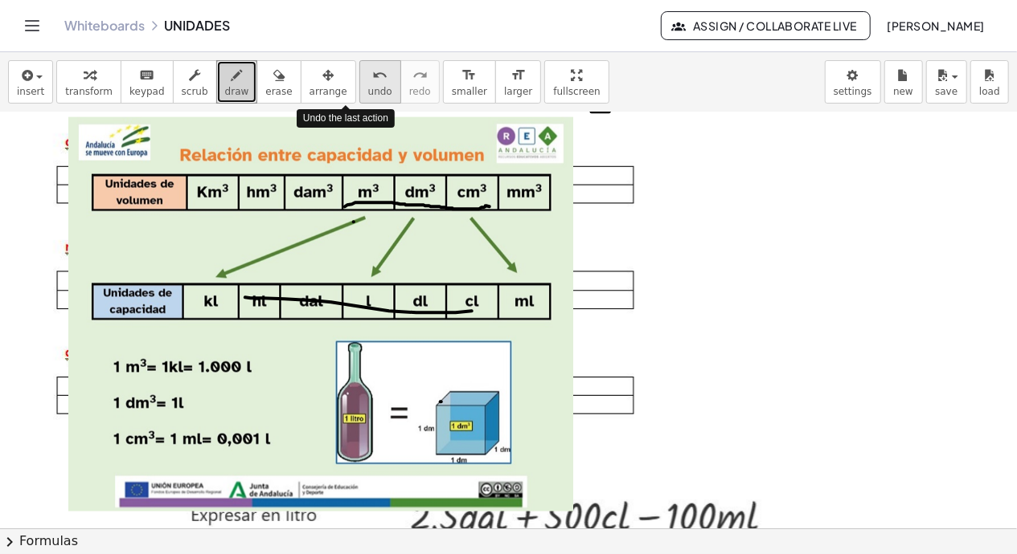
click at [372, 77] on icon "undo" at bounding box center [379, 75] width 15 height 19
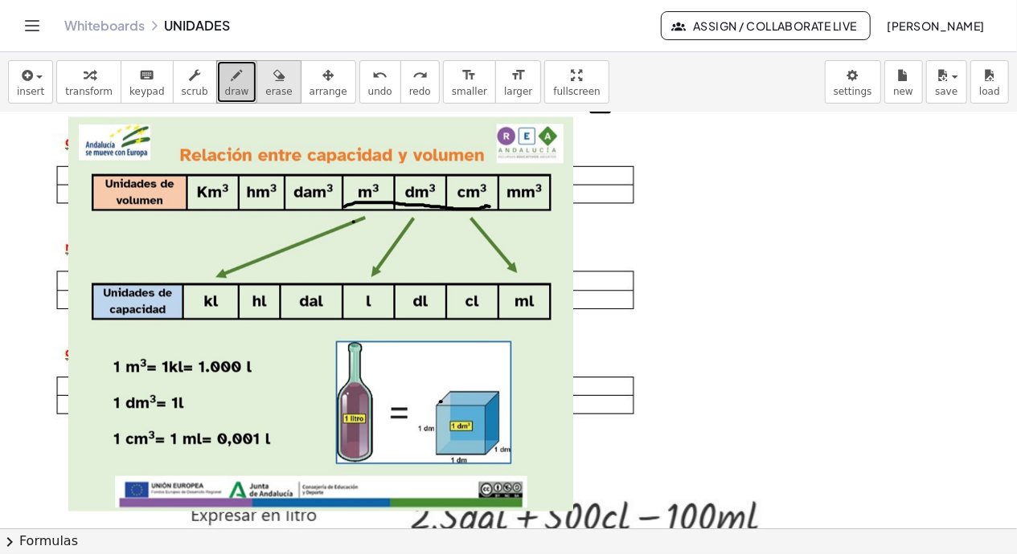
click at [256, 88] on button "erase" at bounding box center [278, 81] width 44 height 43
click at [346, 194] on div at bounding box center [508, 199] width 1017 height 2087
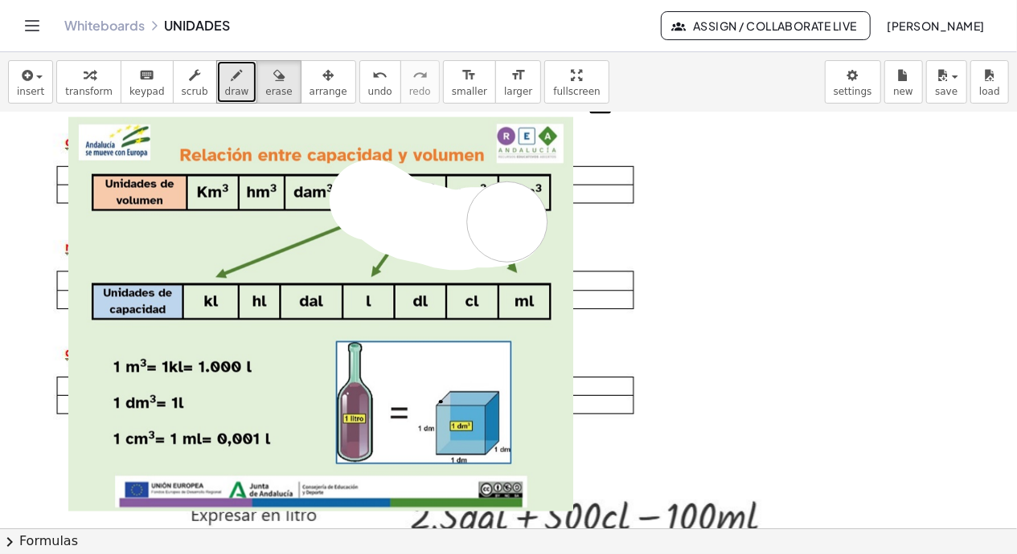
drag, startPoint x: 370, startPoint y: 199, endPoint x: 509, endPoint y: 217, distance: 140.1
click at [509, 217] on div at bounding box center [508, 199] width 1017 height 2087
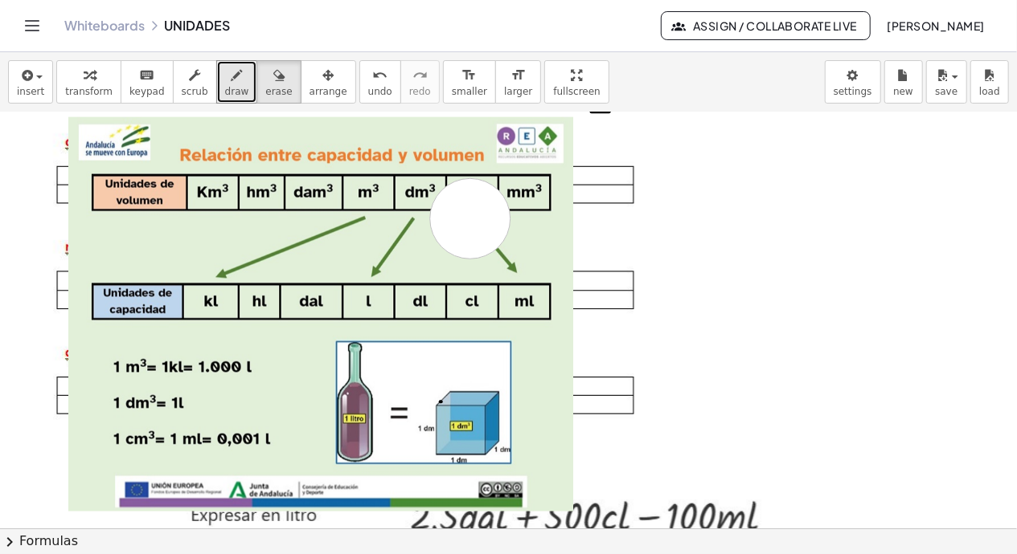
click at [470, 218] on div at bounding box center [508, 199] width 1017 height 2087
click at [231, 84] on icon "button" at bounding box center [236, 75] width 11 height 19
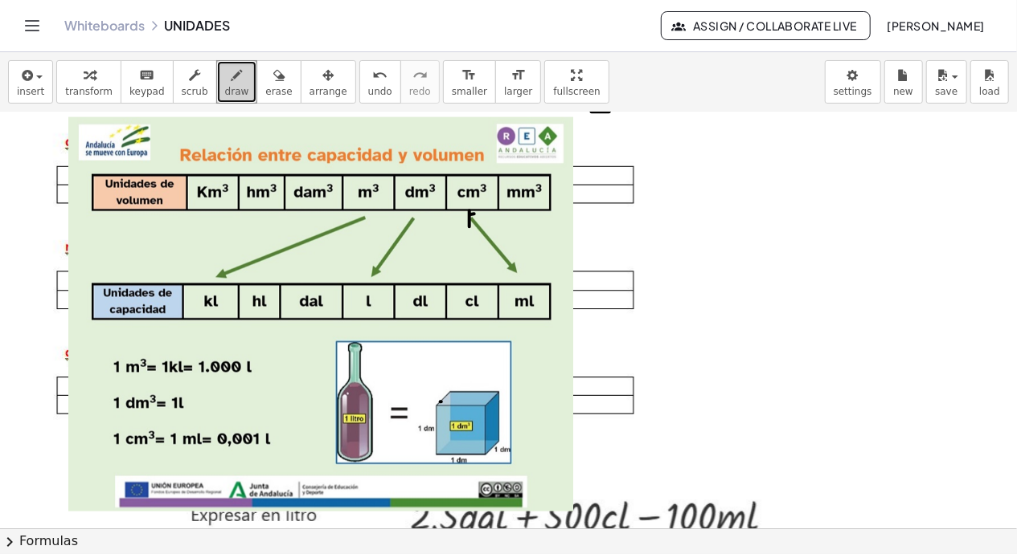
click at [474, 213] on div at bounding box center [508, 199] width 1017 height 2087
drag, startPoint x: 401, startPoint y: 221, endPoint x: 420, endPoint y: 233, distance: 22.7
click at [420, 233] on div at bounding box center [508, 199] width 1017 height 2087
drag, startPoint x: 352, startPoint y: 215, endPoint x: 364, endPoint y: 223, distance: 14.9
click at [364, 223] on div at bounding box center [508, 199] width 1017 height 2087
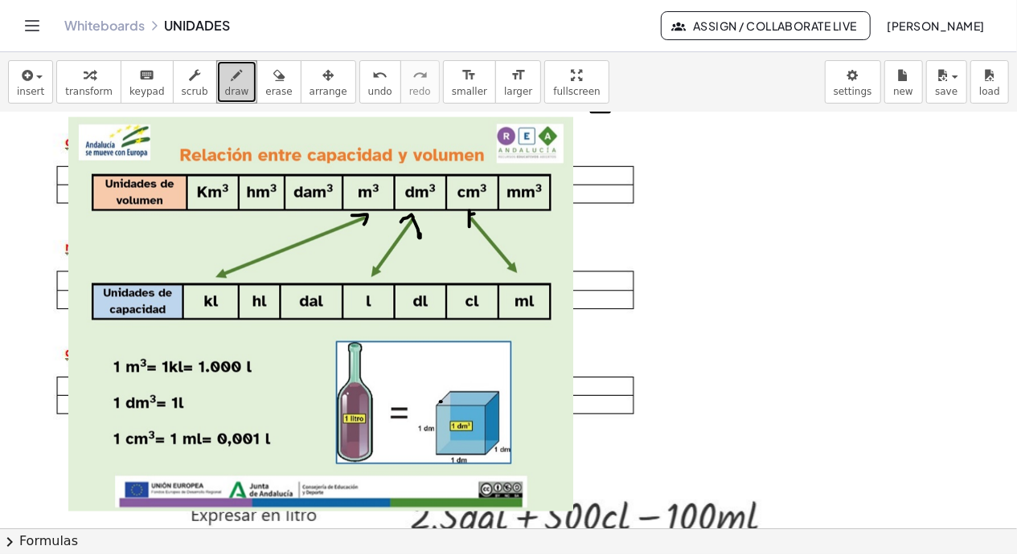
click at [936, 350] on div at bounding box center [508, 199] width 1017 height 2087
